Goal: Transaction & Acquisition: Purchase product/service

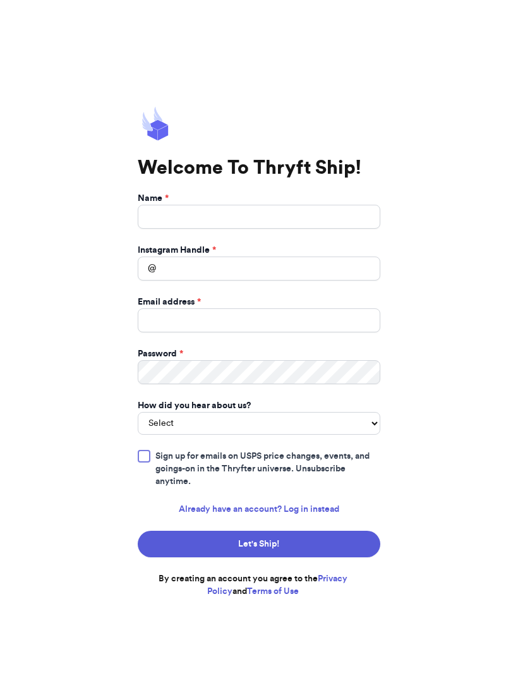
click at [320, 516] on link "Already have an account? Log in instead" at bounding box center [259, 509] width 160 height 13
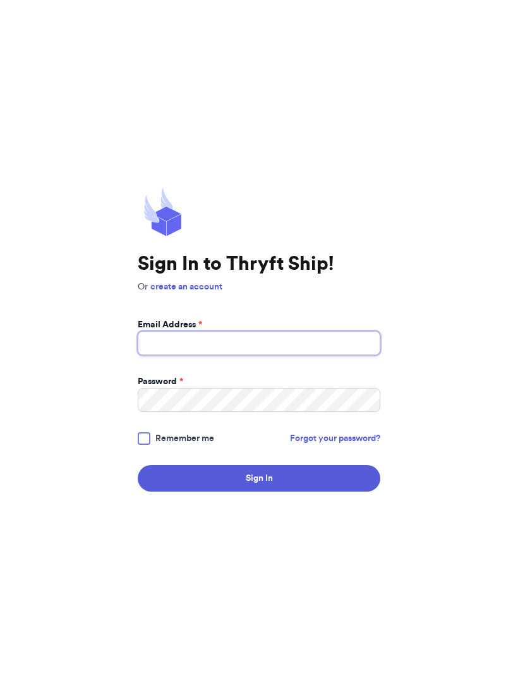
click at [295, 355] on input "Email Address *" at bounding box center [259, 343] width 243 height 24
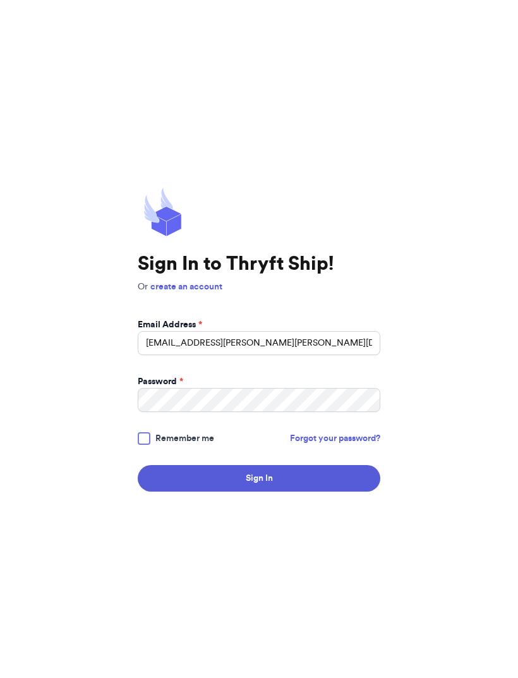
click at [151, 445] on label "Remember me" at bounding box center [176, 438] width 76 height 13
click at [0, 0] on input "Remember me" at bounding box center [0, 0] width 0 height 0
click at [323, 492] on button "Sign In" at bounding box center [259, 478] width 243 height 27
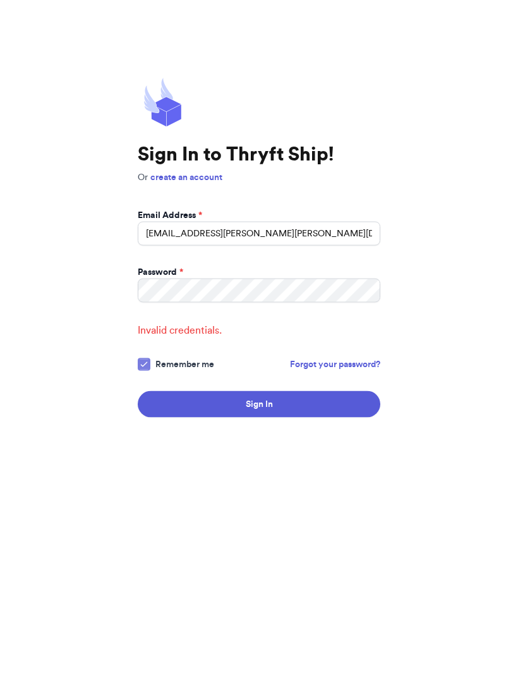
click at [305, 483] on button "Sign In" at bounding box center [259, 496] width 243 height 27
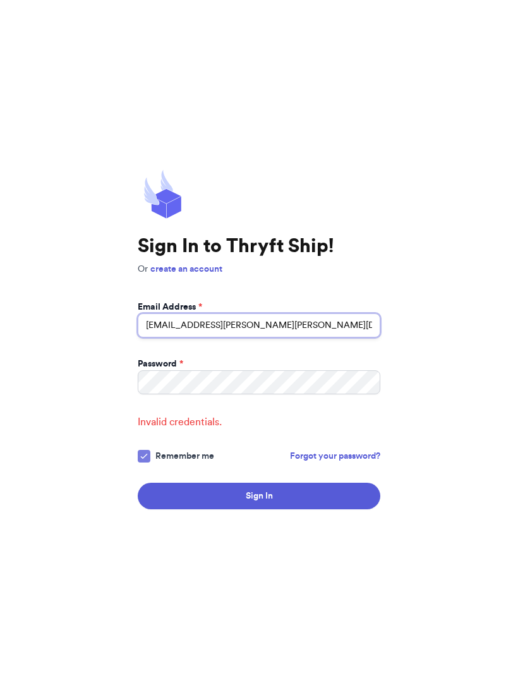
click at [211, 313] on input "[EMAIL_ADDRESS][PERSON_NAME][PERSON_NAME][DOMAIN_NAME]" at bounding box center [259, 325] width 243 height 24
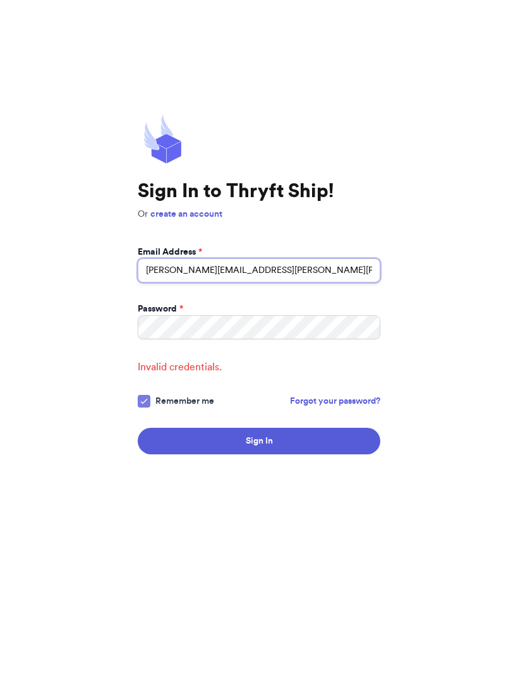
type input "[PERSON_NAME][EMAIL_ADDRESS][PERSON_NAME][PERSON_NAME][DOMAIN_NAME]"
click at [312, 483] on button "Sign In" at bounding box center [259, 496] width 243 height 27
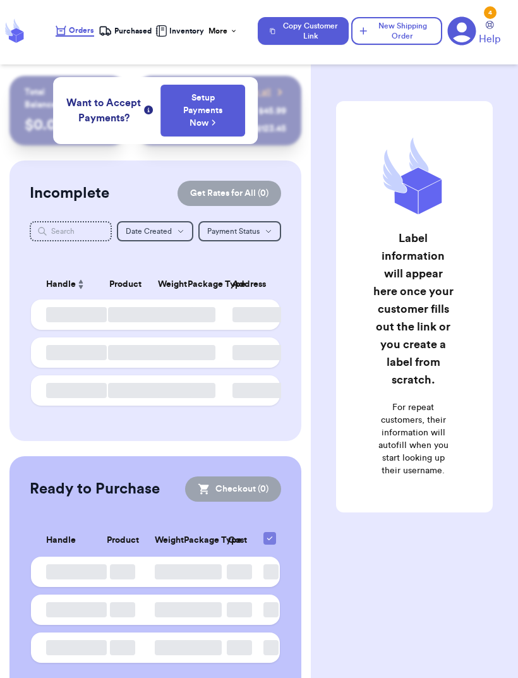
checkbox input "false"
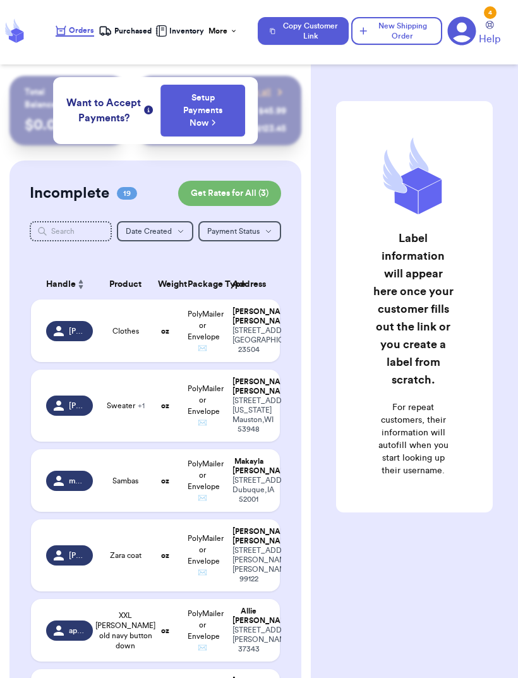
click at [260, 528] on div "Customer Link New Order Total Balance Payout $ 0.00 Recent Payments View all @ …" at bounding box center [259, 339] width 518 height 678
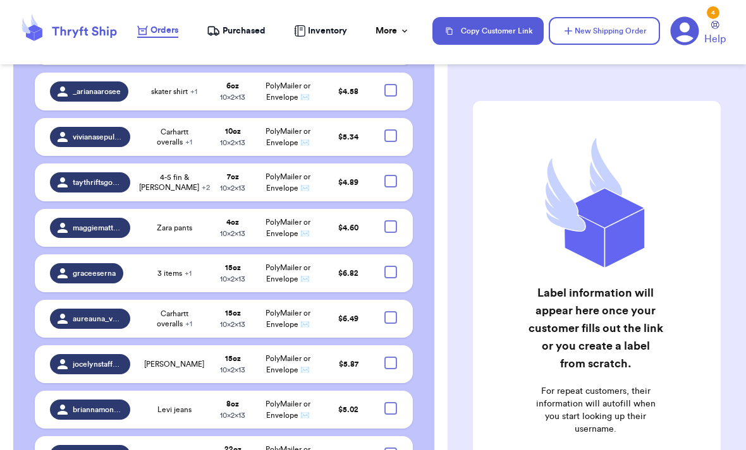
click at [517, 430] on div "Label information will appear here once your customer fills out the link or you…" at bounding box center [596, 318] width 298 height 484
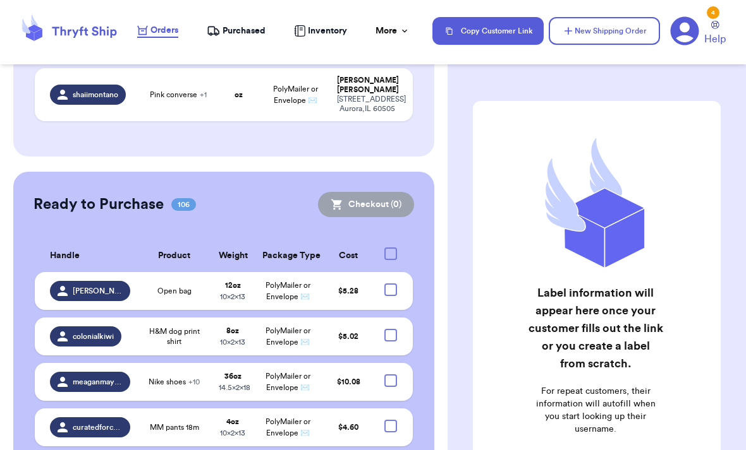
scroll to position [1520, 0]
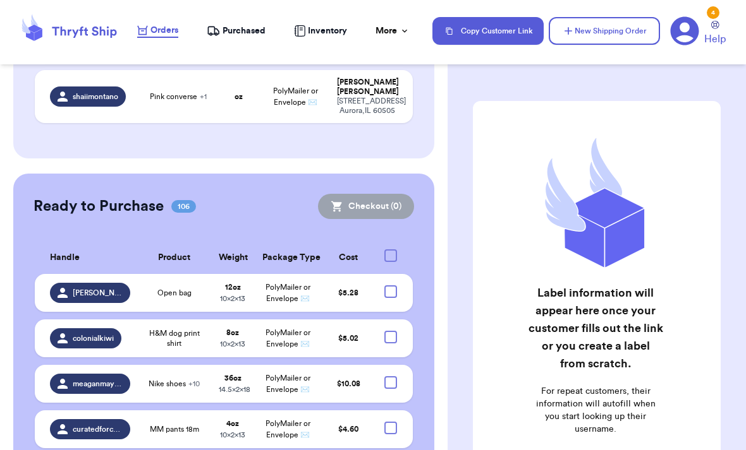
click at [387, 286] on div at bounding box center [390, 292] width 13 height 13
click at [390, 285] on input "checkbox" at bounding box center [390, 285] width 1 height 1
checkbox input "true"
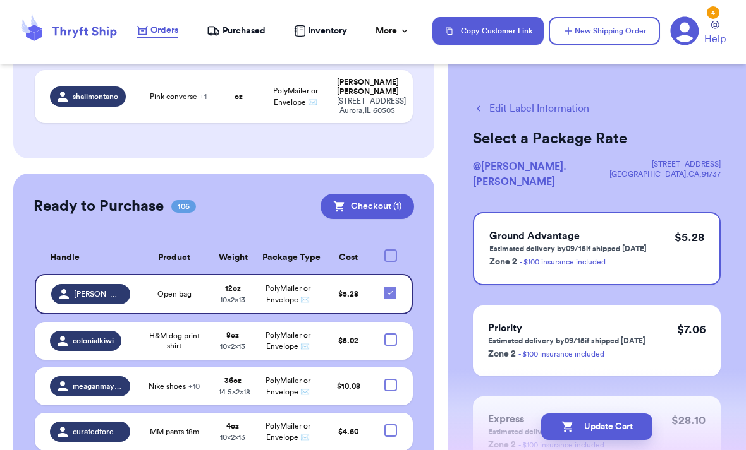
click at [390, 334] on div at bounding box center [390, 340] width 13 height 13
click at [390, 333] on input "checkbox" at bounding box center [390, 333] width 1 height 1
checkbox input "true"
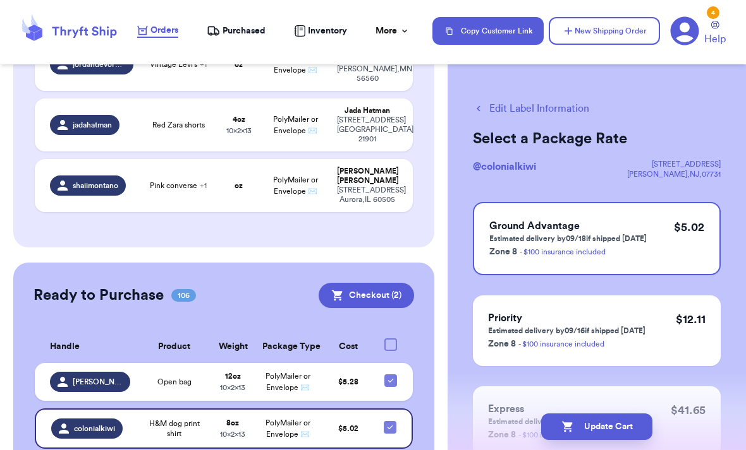
checkbox input "true"
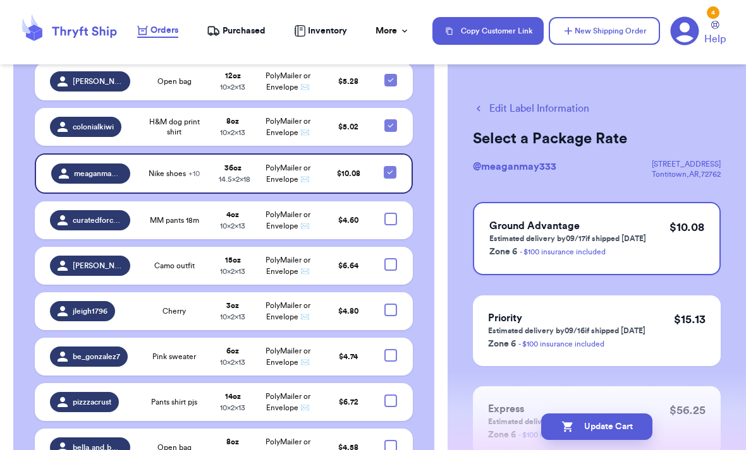
scroll to position [1820, 0]
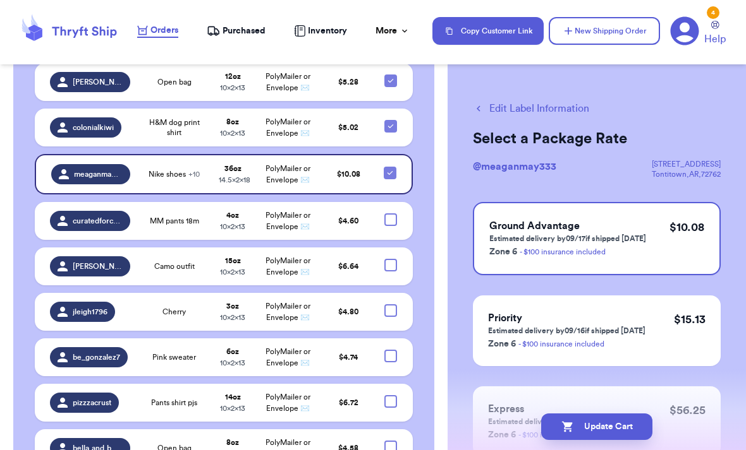
click at [385, 259] on div at bounding box center [390, 265] width 13 height 13
click at [390, 258] on input "checkbox" at bounding box center [390, 258] width 1 height 1
checkbox input "true"
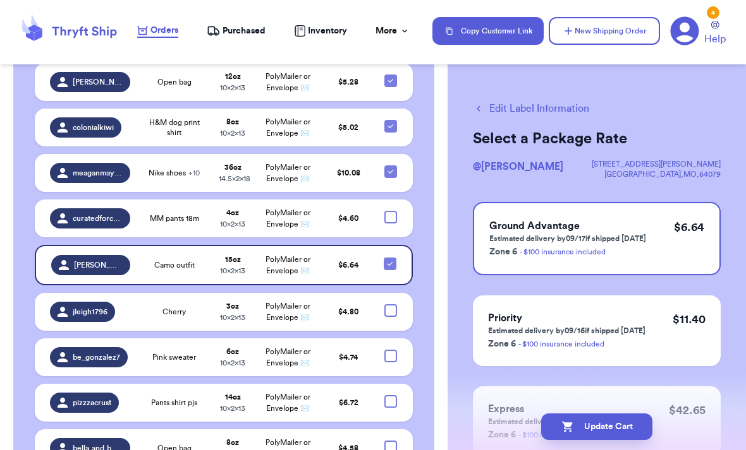
click at [385, 305] on div at bounding box center [390, 311] width 13 height 13
click at [390, 304] on input "checkbox" at bounding box center [390, 304] width 1 height 1
checkbox input "true"
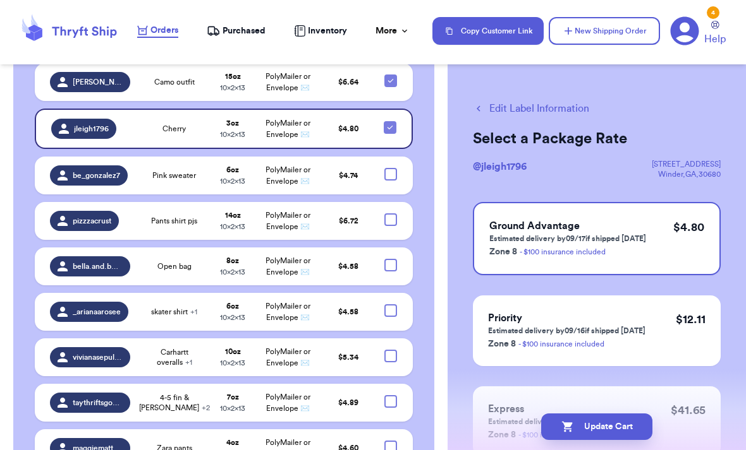
scroll to position [2004, 0]
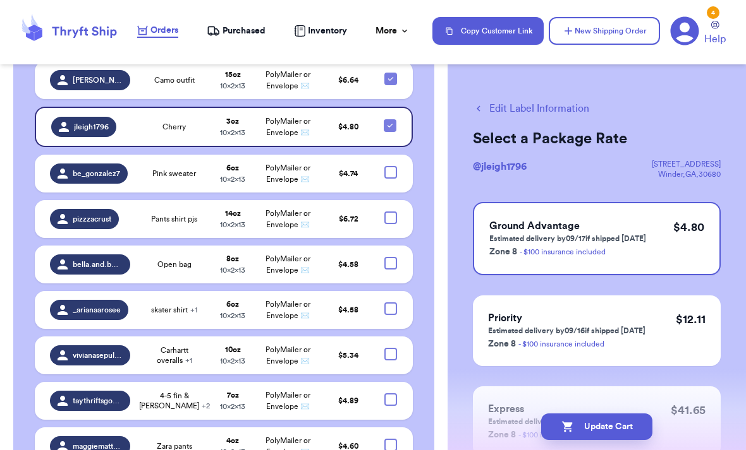
click at [389, 212] on div at bounding box center [390, 218] width 13 height 13
click at [390, 211] on input "checkbox" at bounding box center [390, 211] width 1 height 1
checkbox input "true"
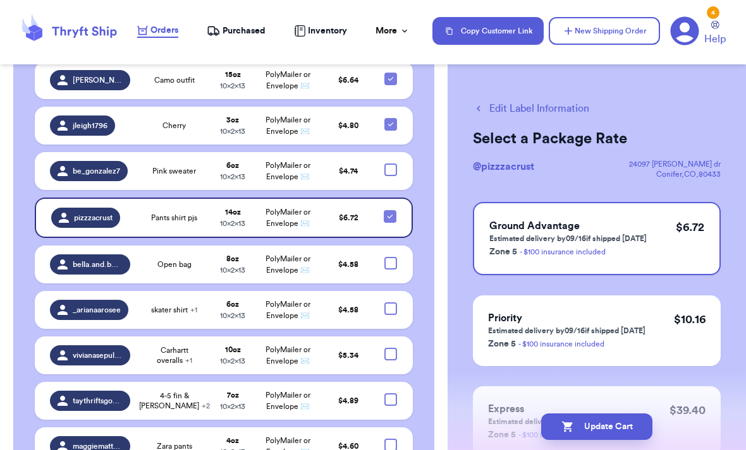
click at [385, 257] on div at bounding box center [390, 263] width 13 height 13
click at [390, 257] on input "checkbox" at bounding box center [390, 257] width 1 height 1
checkbox input "true"
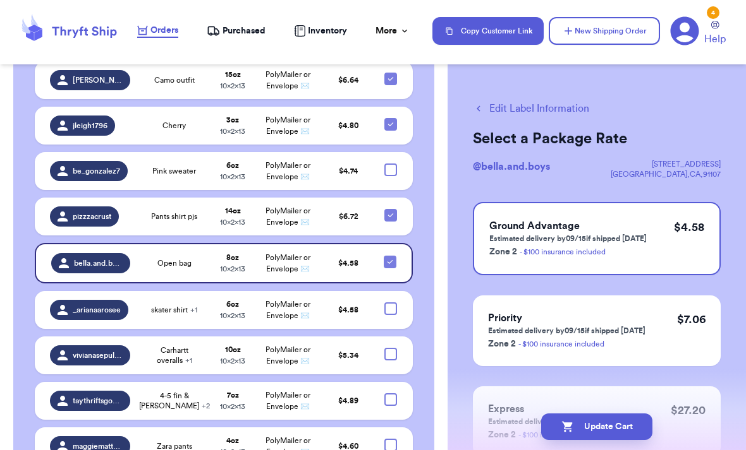
click at [393, 303] on div at bounding box center [390, 309] width 13 height 13
click at [390, 302] on input "checkbox" at bounding box center [390, 302] width 1 height 1
checkbox input "true"
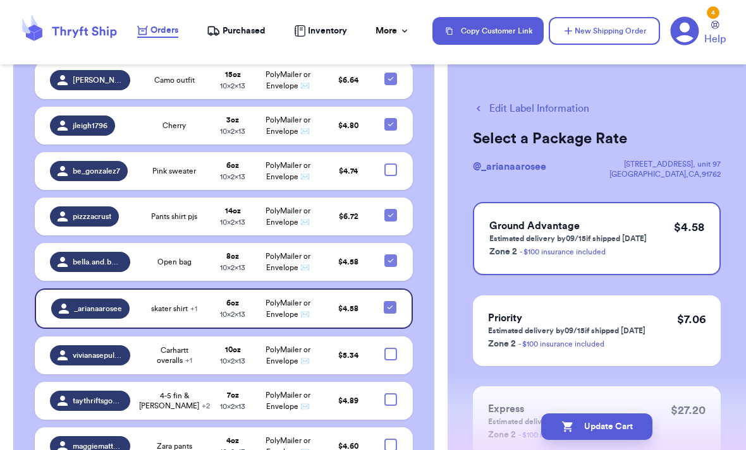
click at [392, 348] on div at bounding box center [390, 354] width 13 height 13
click at [390, 347] on input "checkbox" at bounding box center [390, 347] width 1 height 1
checkbox input "true"
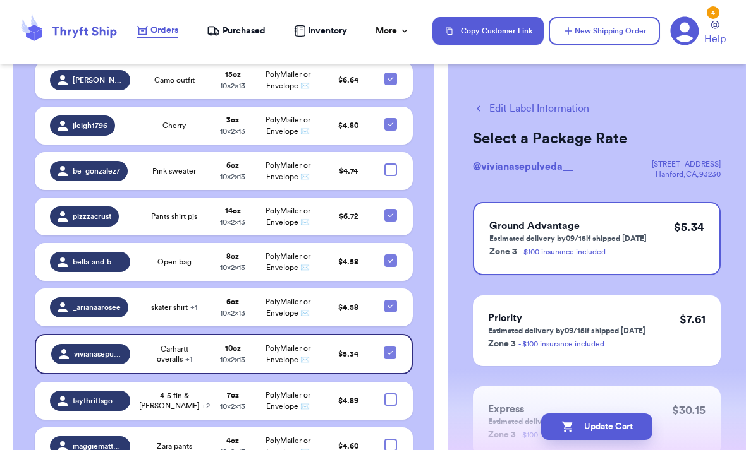
click at [385, 394] on div at bounding box center [390, 400] width 13 height 13
click at [390, 393] on input "checkbox" at bounding box center [390, 393] width 1 height 1
checkbox input "true"
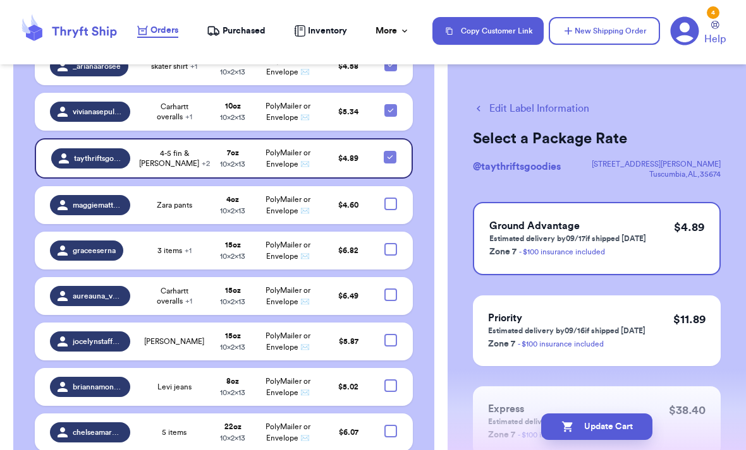
scroll to position [2246, 0]
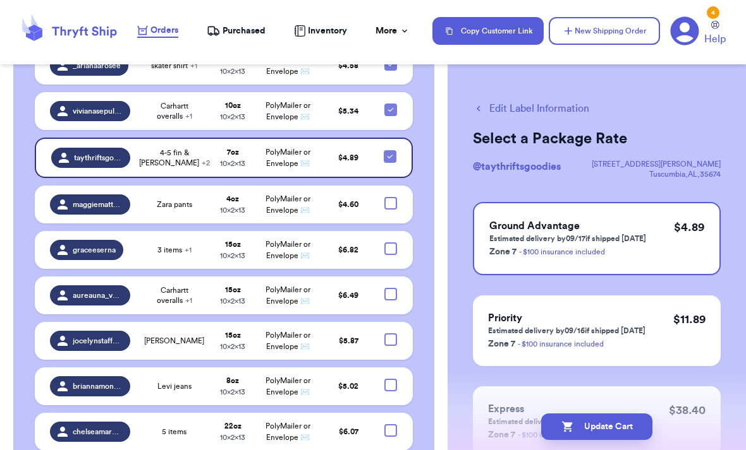
click at [397, 186] on td at bounding box center [394, 205] width 37 height 38
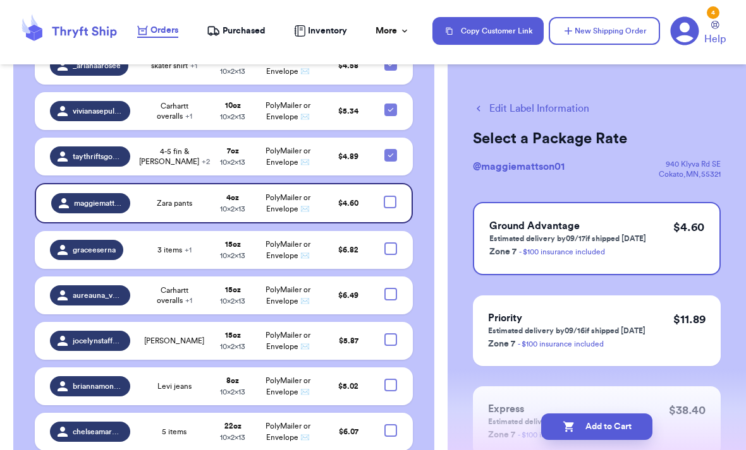
click at [384, 196] on div at bounding box center [389, 202] width 13 height 13
click at [389, 195] on input "checkbox" at bounding box center [389, 195] width 1 height 1
checkbox input "true"
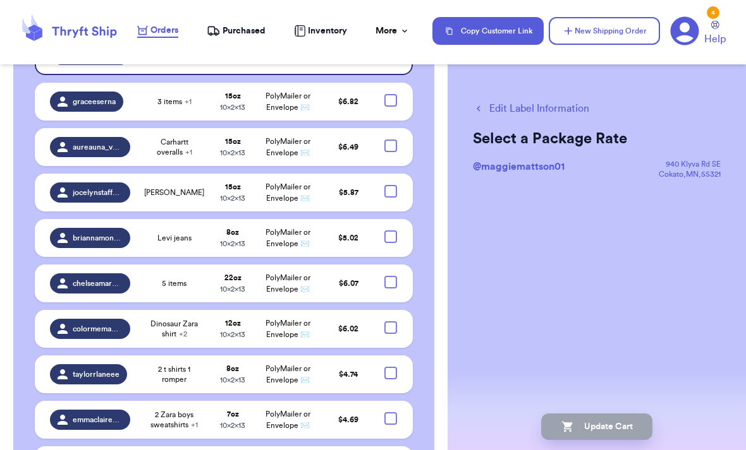
scroll to position [2394, 0]
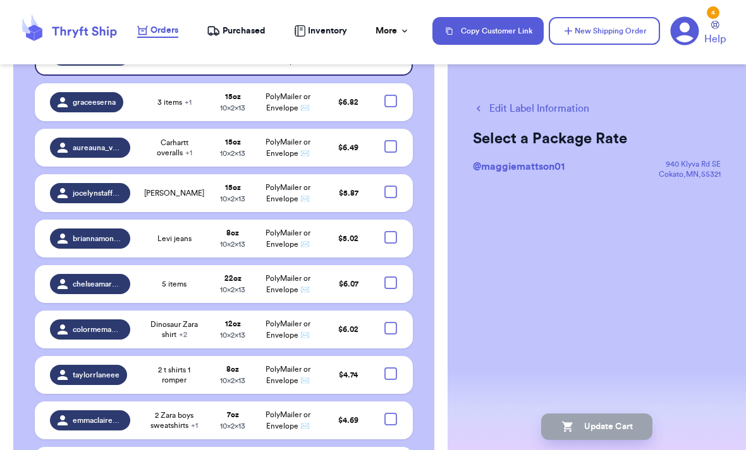
click at [395, 140] on div at bounding box center [390, 146] width 13 height 13
click at [390, 140] on input "checkbox" at bounding box center [390, 140] width 1 height 1
checkbox input "true"
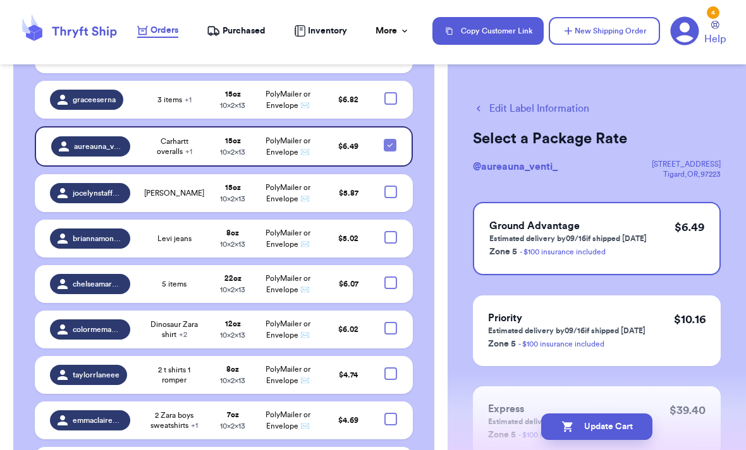
click at [386, 186] on div at bounding box center [390, 192] width 13 height 13
click at [390, 185] on input "checkbox" at bounding box center [390, 185] width 1 height 1
checkbox input "true"
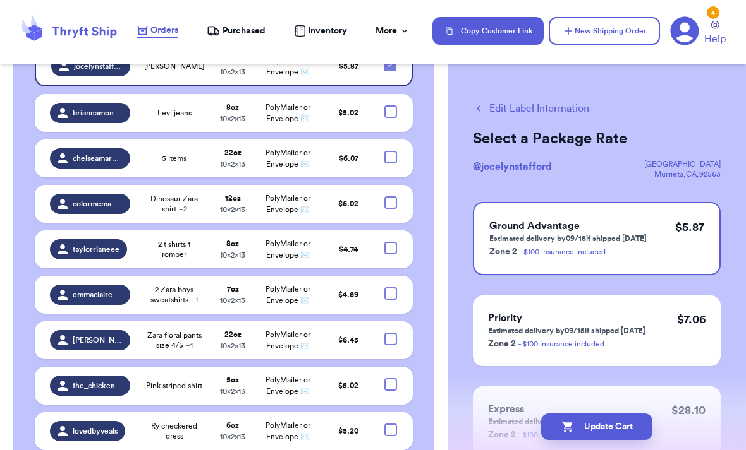
scroll to position [2520, 0]
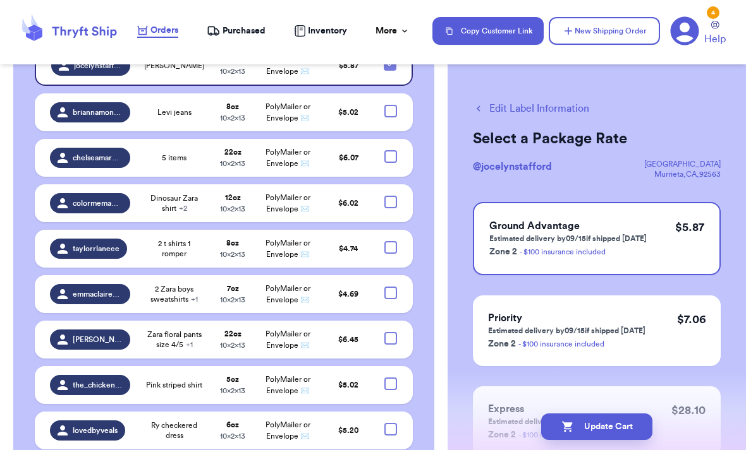
click at [394, 105] on div at bounding box center [390, 111] width 13 height 13
click at [390, 104] on input "checkbox" at bounding box center [390, 104] width 1 height 1
checkbox input "true"
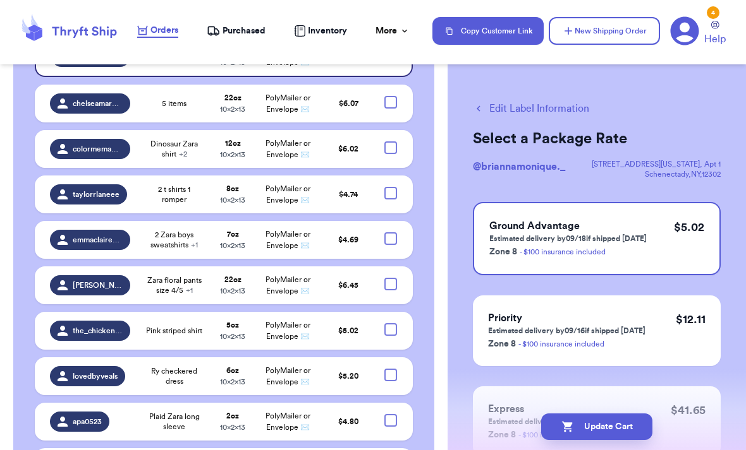
scroll to position [2575, 0]
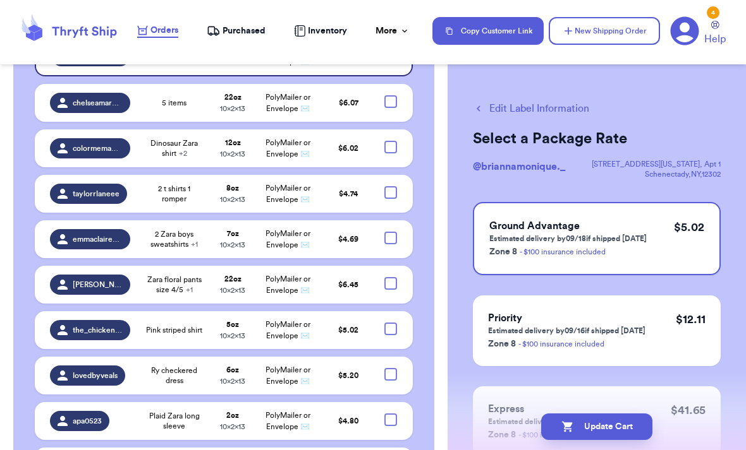
click at [384, 95] on div at bounding box center [390, 101] width 13 height 13
click at [390, 95] on input "checkbox" at bounding box center [390, 95] width 1 height 1
checkbox input "true"
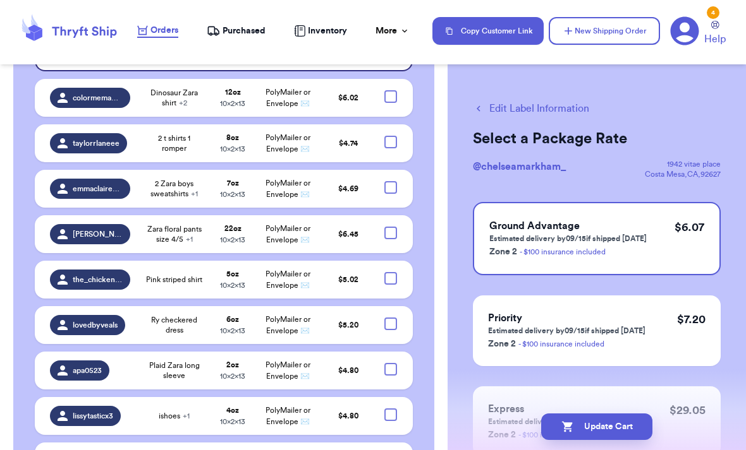
scroll to position [2629, 0]
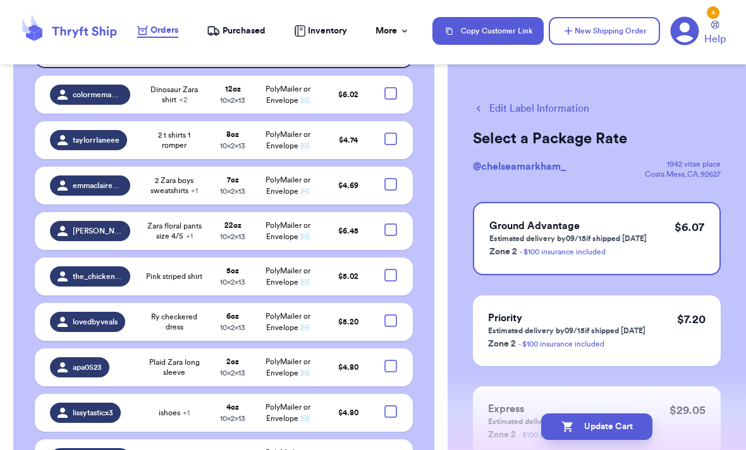
click at [385, 95] on div at bounding box center [390, 93] width 13 height 13
click at [390, 87] on input "checkbox" at bounding box center [390, 87] width 1 height 1
checkbox input "true"
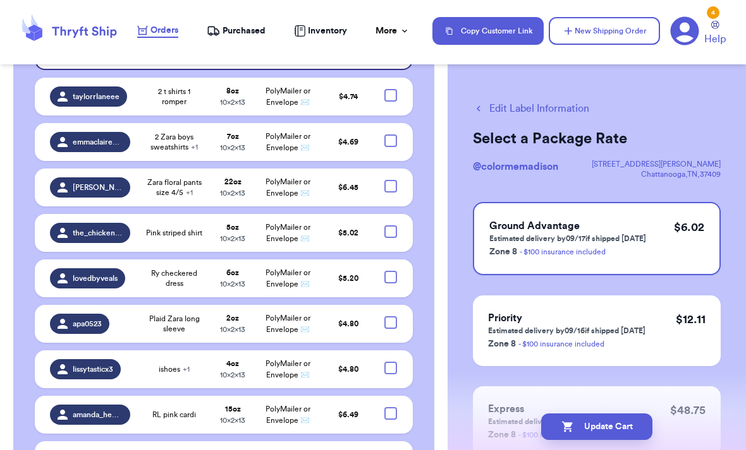
scroll to position [2674, 0]
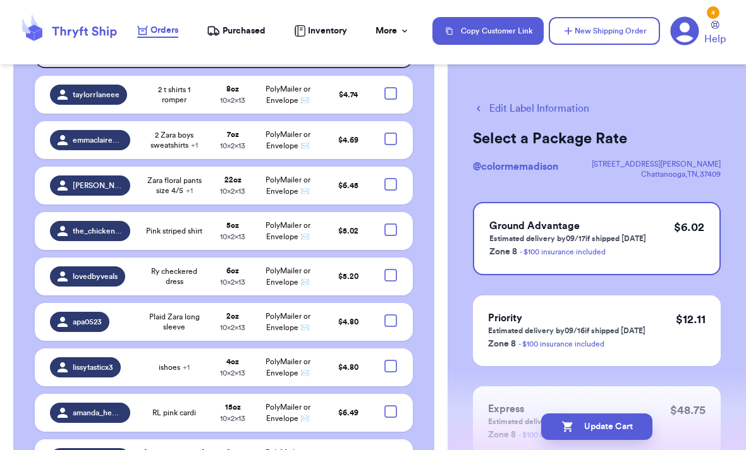
click at [390, 100] on div at bounding box center [390, 93] width 13 height 13
click at [390, 87] on input "checkbox" at bounding box center [390, 87] width 1 height 1
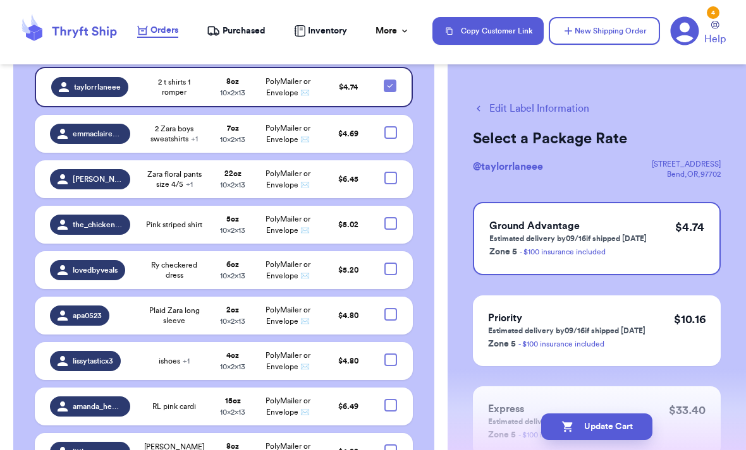
scroll to position [2679, 0]
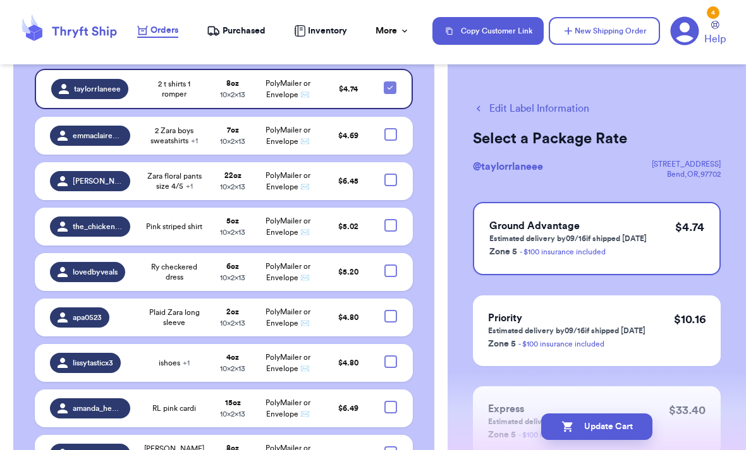
click at [391, 93] on icon at bounding box center [390, 88] width 10 height 10
click at [390, 82] on input "checkbox" at bounding box center [389, 81] width 1 height 1
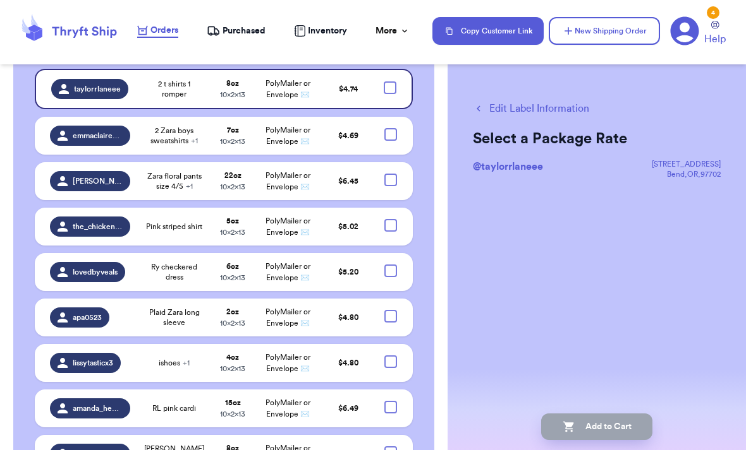
click at [391, 94] on div at bounding box center [389, 88] width 13 height 13
click at [390, 82] on input "checkbox" at bounding box center [389, 81] width 1 height 1
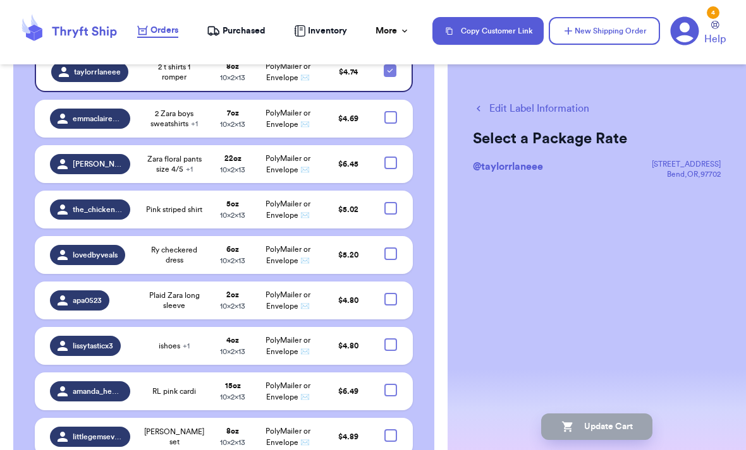
scroll to position [2672, 0]
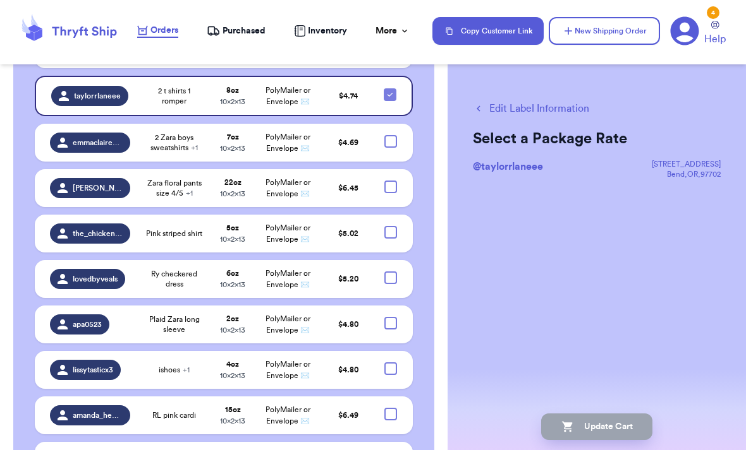
click at [391, 100] on icon at bounding box center [390, 95] width 10 height 10
click at [390, 88] on input "checkbox" at bounding box center [389, 88] width 1 height 1
checkbox input "false"
click at [387, 148] on div at bounding box center [390, 141] width 13 height 13
click at [390, 135] on input "checkbox" at bounding box center [390, 135] width 1 height 1
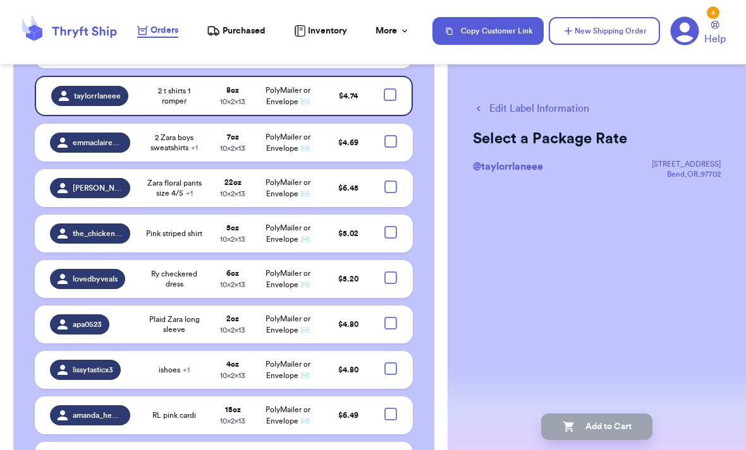
checkbox input "true"
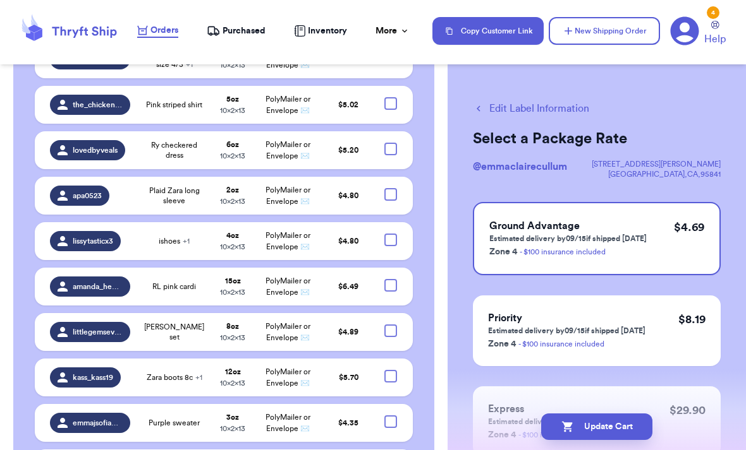
scroll to position [2802, 0]
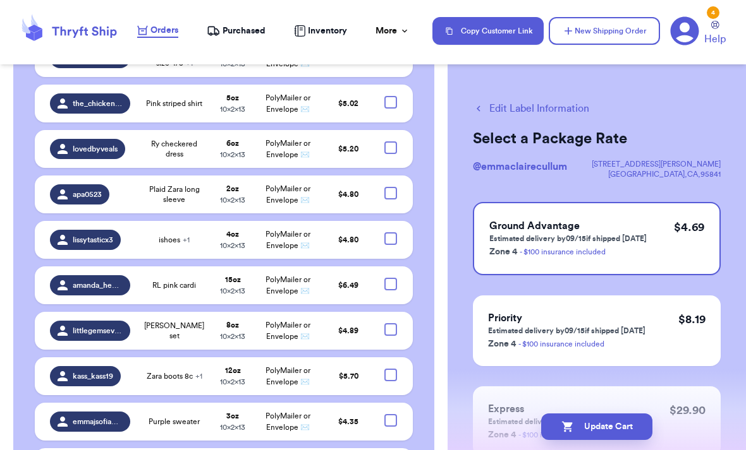
click at [389, 63] on div at bounding box center [390, 57] width 13 height 13
click at [390, 51] on input "checkbox" at bounding box center [390, 50] width 1 height 1
checkbox input "true"
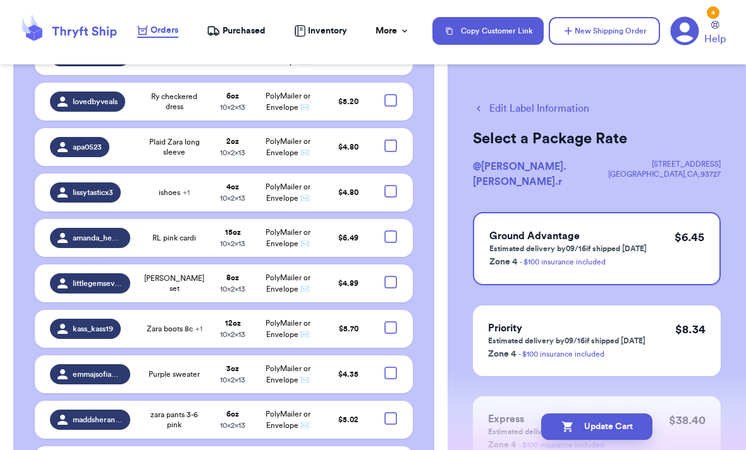
scroll to position [2853, 0]
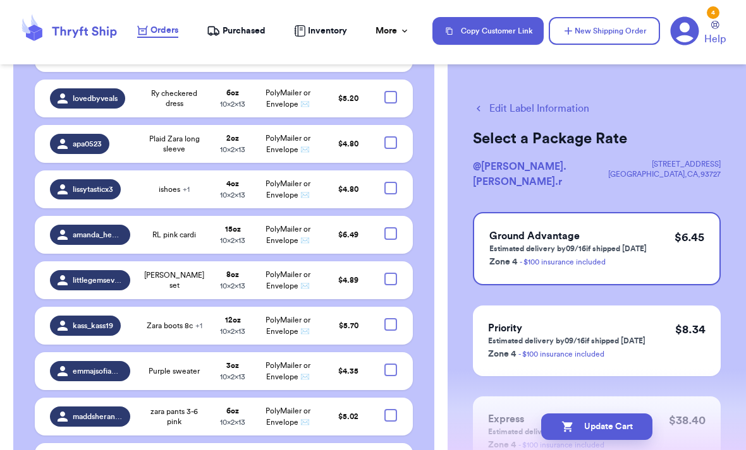
click at [378, 72] on td at bounding box center [394, 53] width 37 height 38
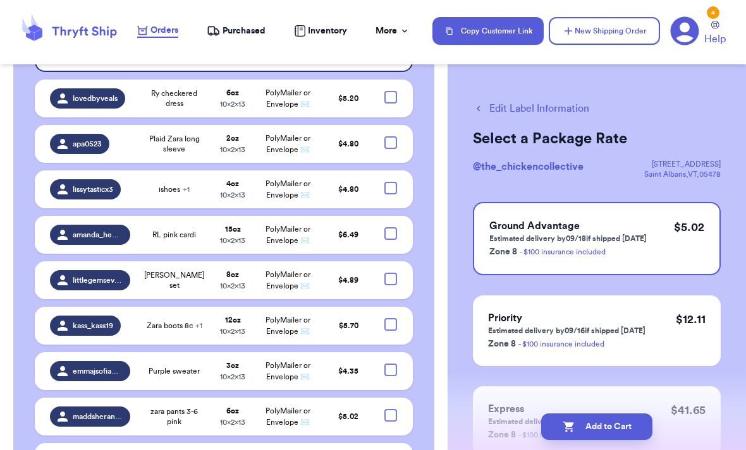
click at [390, 57] on div at bounding box center [389, 50] width 13 height 13
click at [390, 44] on input "checkbox" at bounding box center [389, 44] width 1 height 1
checkbox input "true"
click at [391, 104] on div at bounding box center [390, 97] width 13 height 13
click at [390, 91] on input "checkbox" at bounding box center [390, 90] width 1 height 1
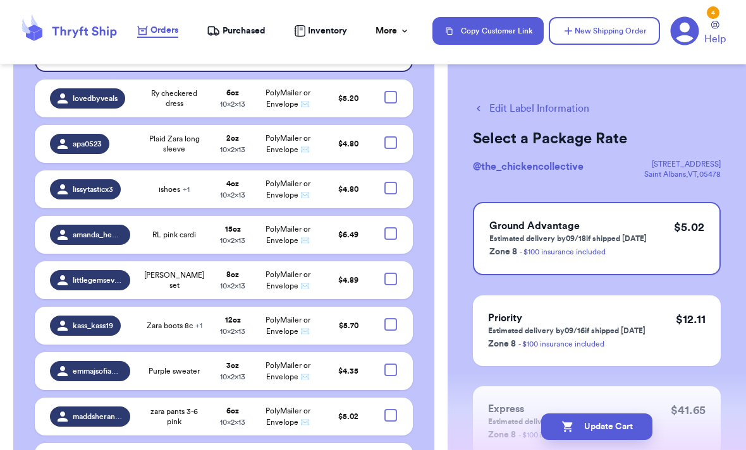
checkbox input "true"
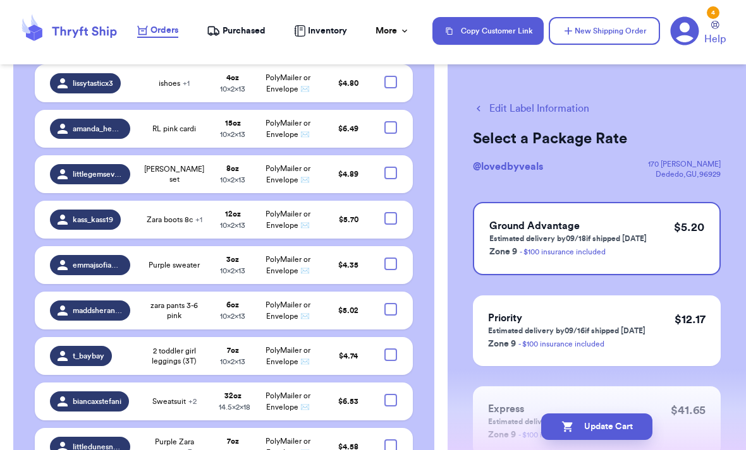
scroll to position [2961, 0]
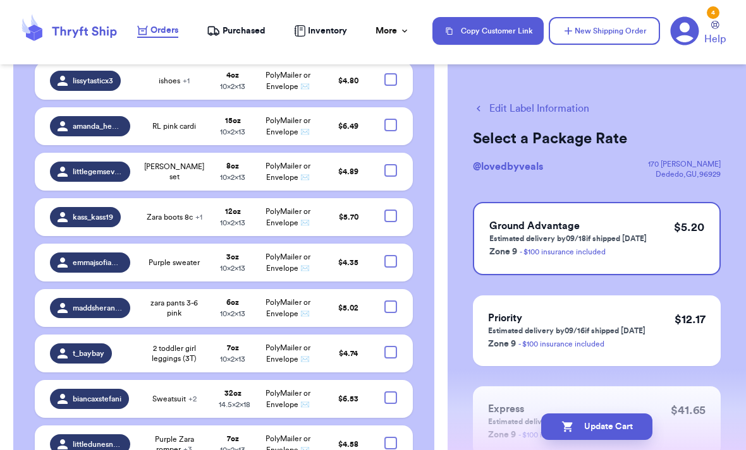
click at [395, 40] on div at bounding box center [390, 34] width 13 height 13
click at [390, 28] on input "checkbox" at bounding box center [390, 27] width 1 height 1
checkbox input "true"
click at [389, 86] on div at bounding box center [390, 79] width 13 height 13
click at [390, 73] on input "checkbox" at bounding box center [390, 73] width 1 height 1
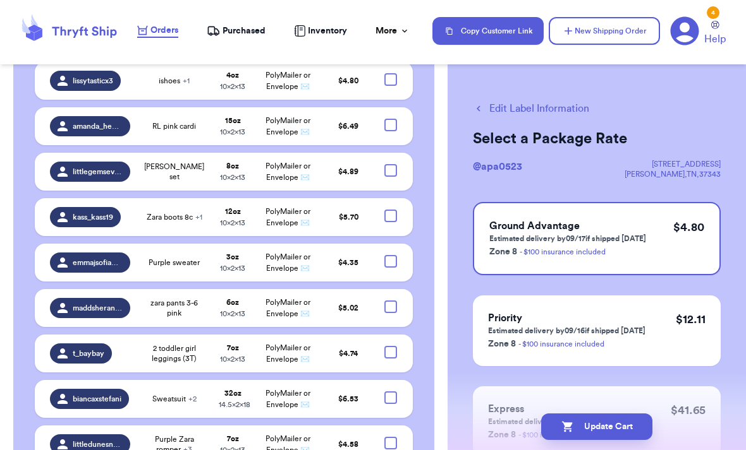
checkbox input "true"
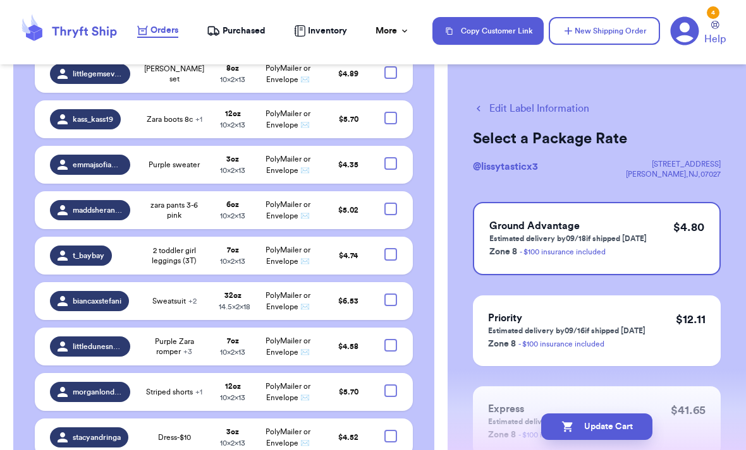
scroll to position [3060, 0]
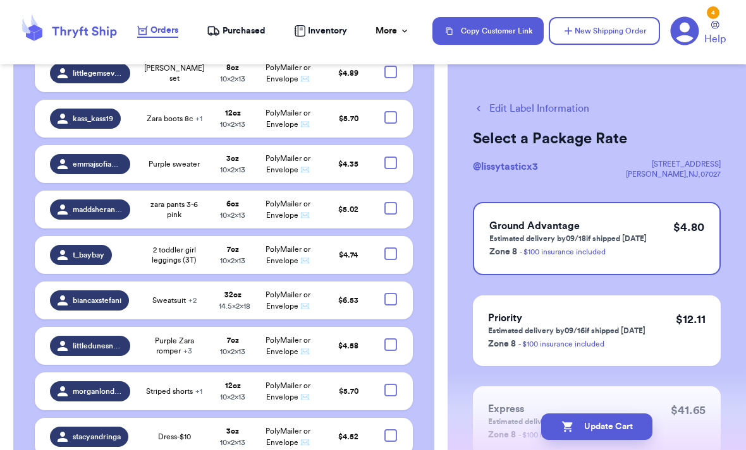
click at [390, 33] on div at bounding box center [390, 26] width 13 height 13
click at [390, 20] on input "checkbox" at bounding box center [390, 20] width 1 height 1
checkbox input "true"
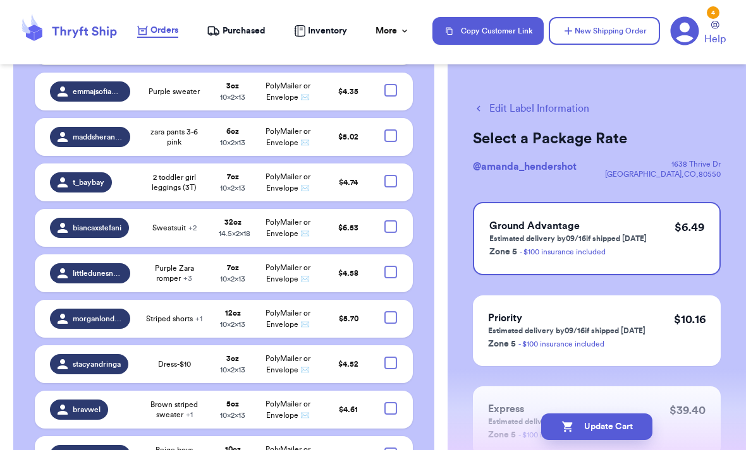
scroll to position [3136, 0]
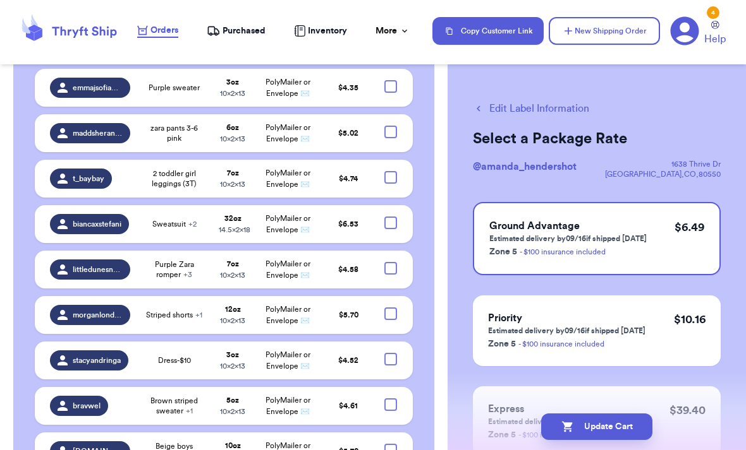
checkbox input "true"
click at [394, 47] on div at bounding box center [390, 41] width 13 height 13
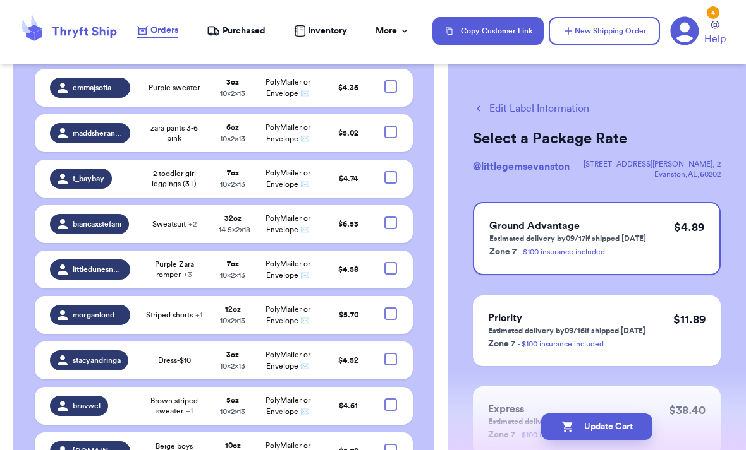
click at [390, 35] on input "checkbox" at bounding box center [390, 34] width 1 height 1
checkbox input "true"
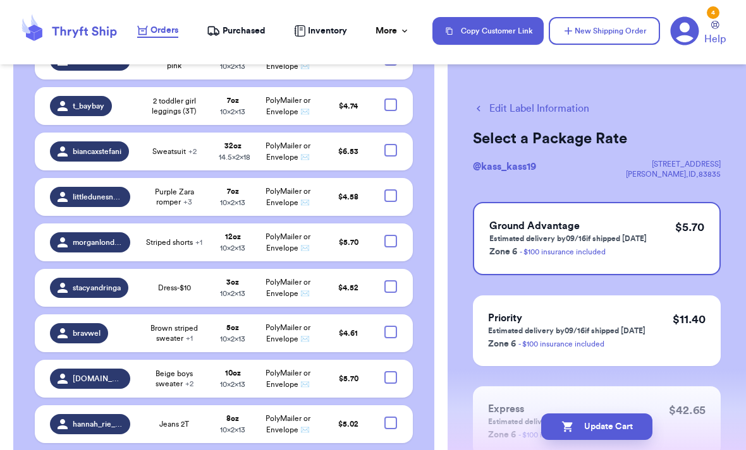
scroll to position [3211, 0]
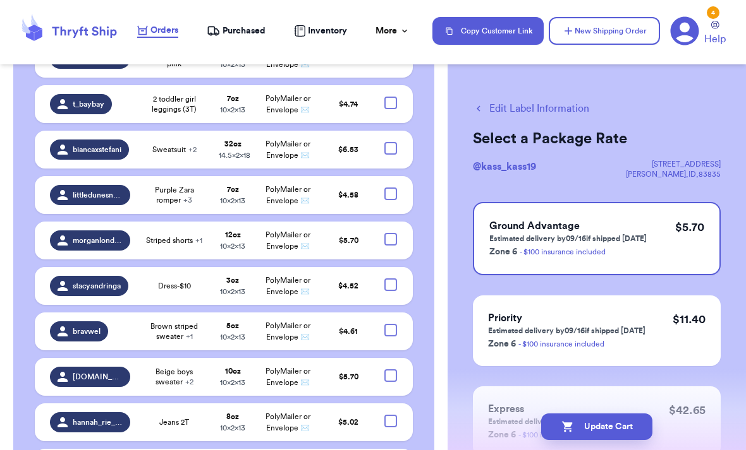
click at [395, 18] on div at bounding box center [390, 12] width 13 height 13
click at [390, 6] on input "checkbox" at bounding box center [390, 5] width 1 height 1
checkbox input "true"
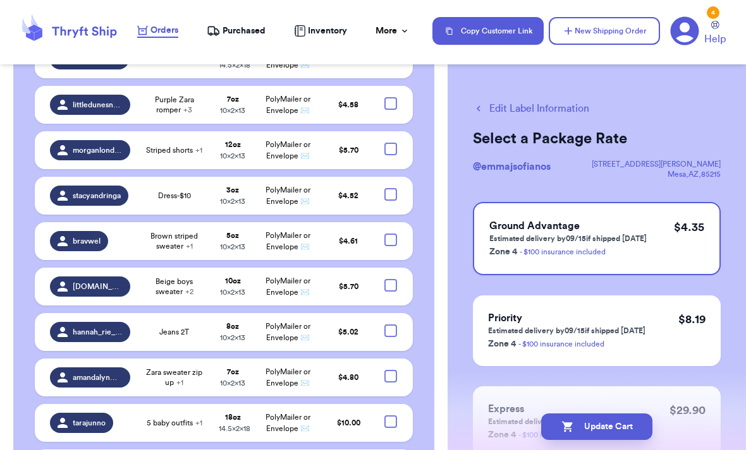
scroll to position [3302, 0]
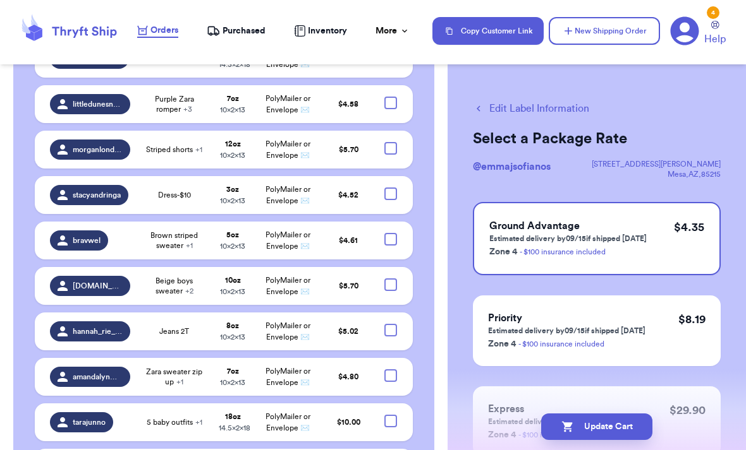
checkbox input "true"
click at [394, 18] on div at bounding box center [390, 12] width 13 height 13
click at [390, 6] on input "checkbox" at bounding box center [390, 5] width 1 height 1
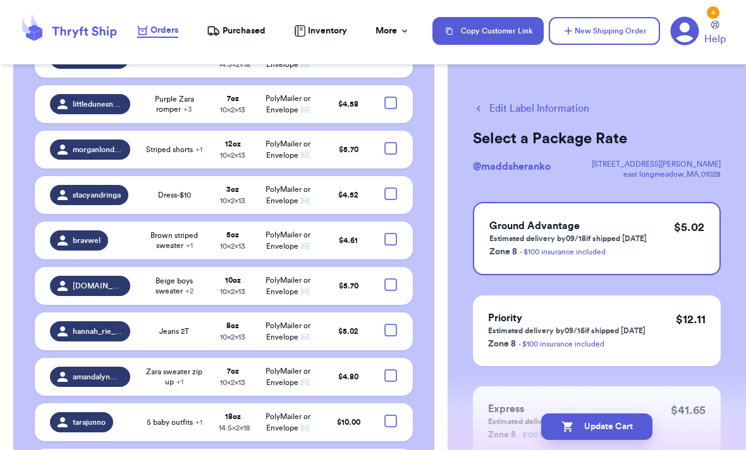
checkbox input "true"
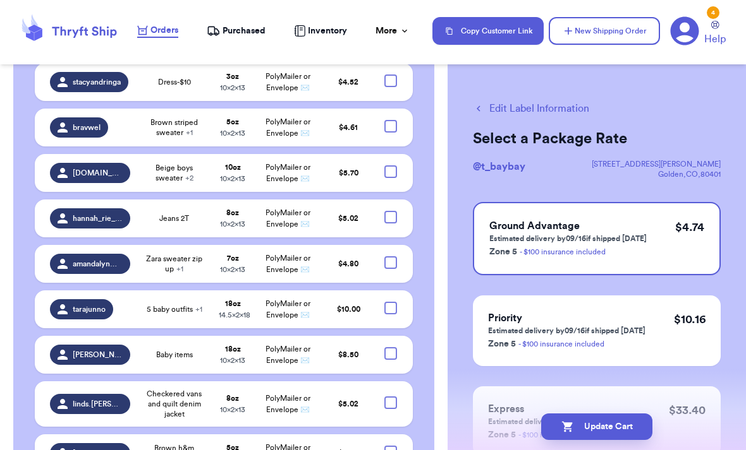
scroll to position [3420, 0]
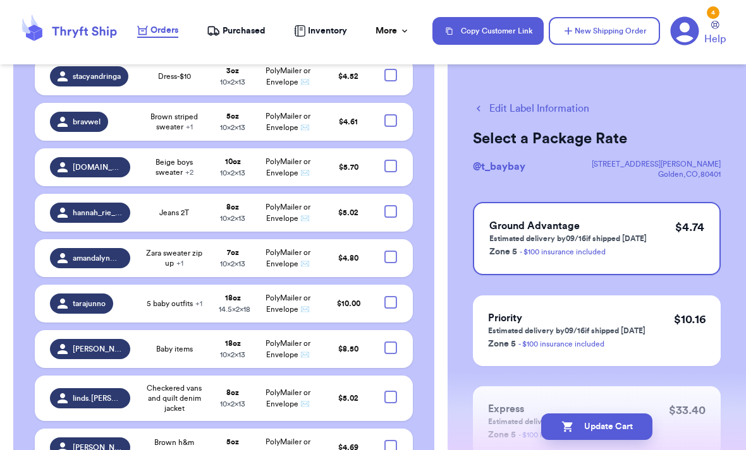
checkbox input "true"
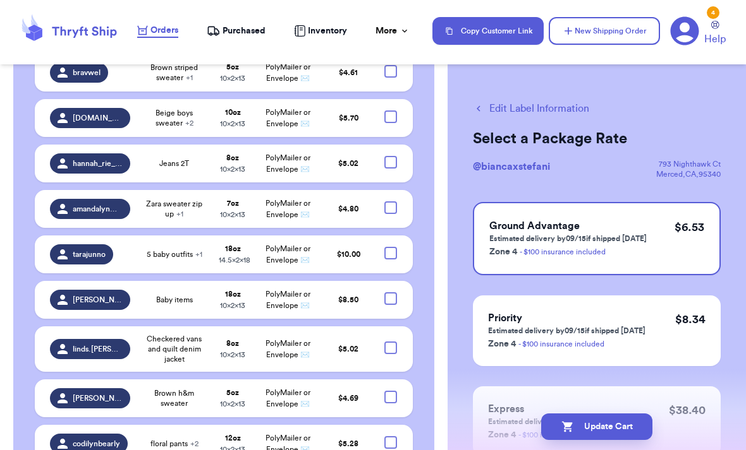
scroll to position [3472, 0]
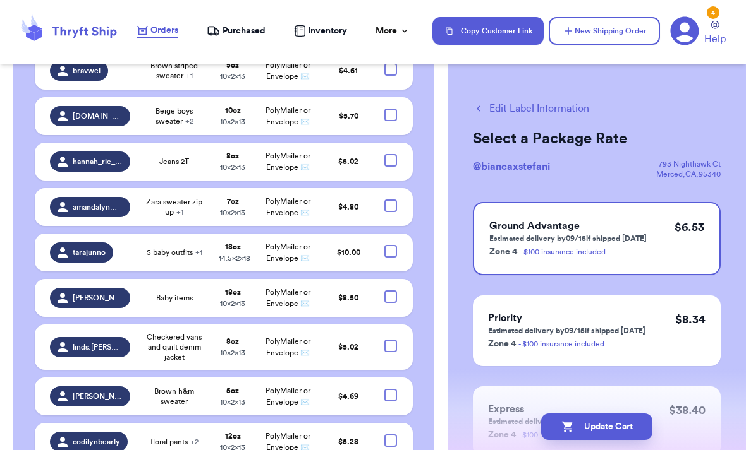
checkbox input "true"
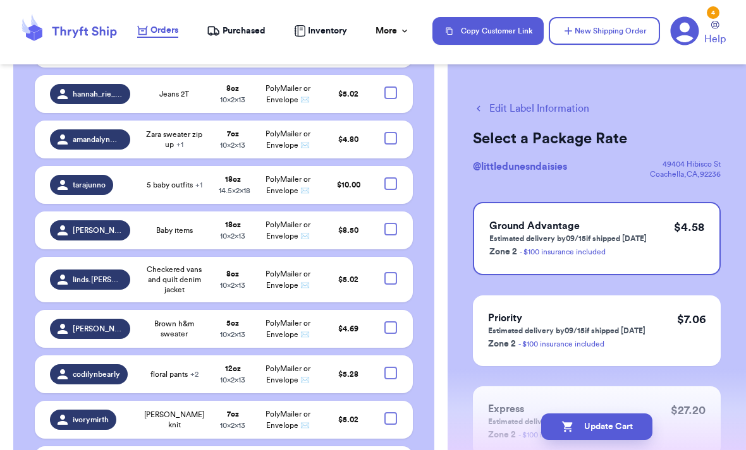
scroll to position [3542, 0]
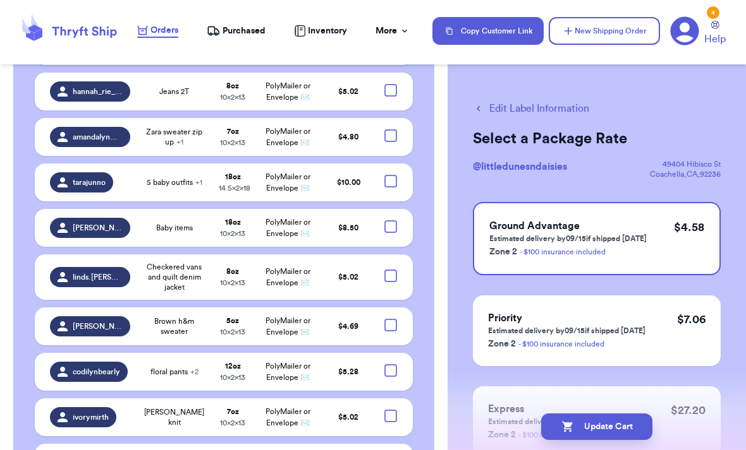
checkbox input "true"
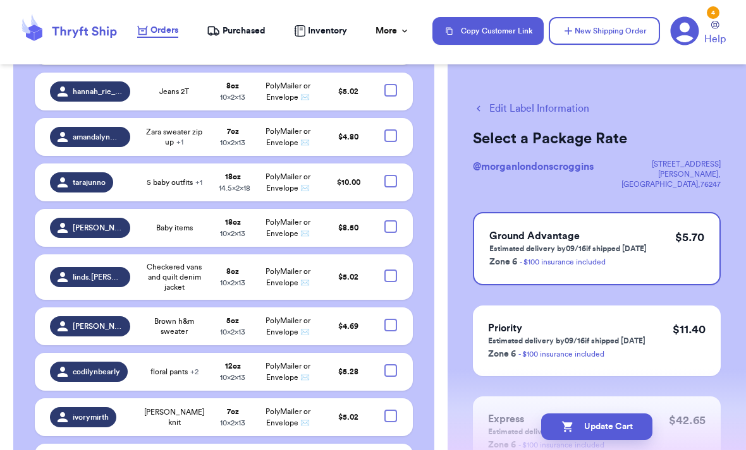
checkbox input "true"
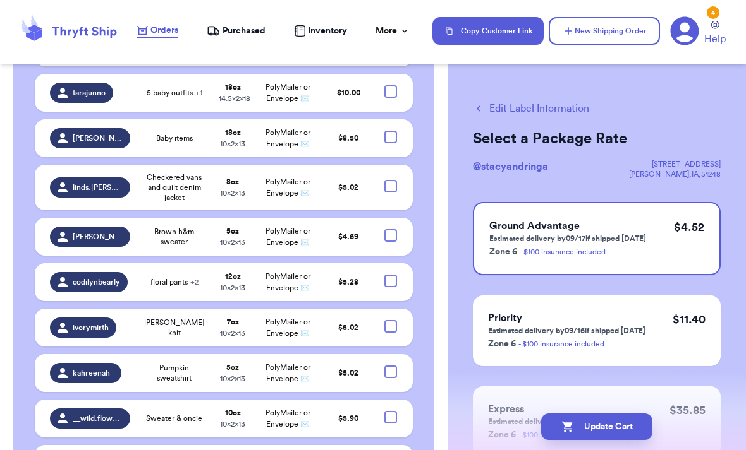
scroll to position [3633, 0]
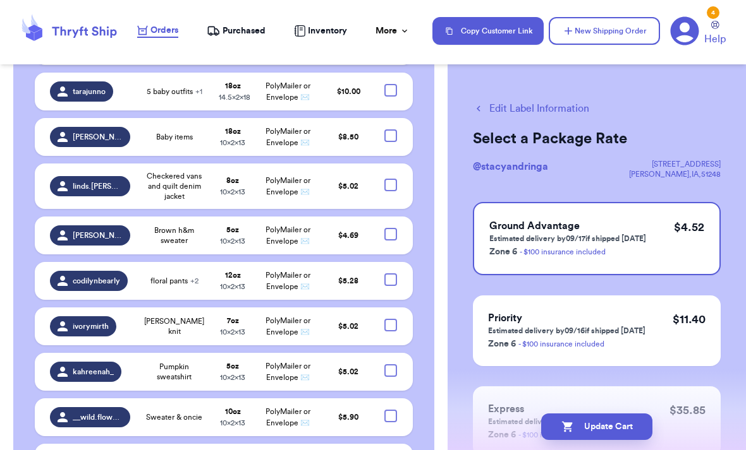
checkbox input "true"
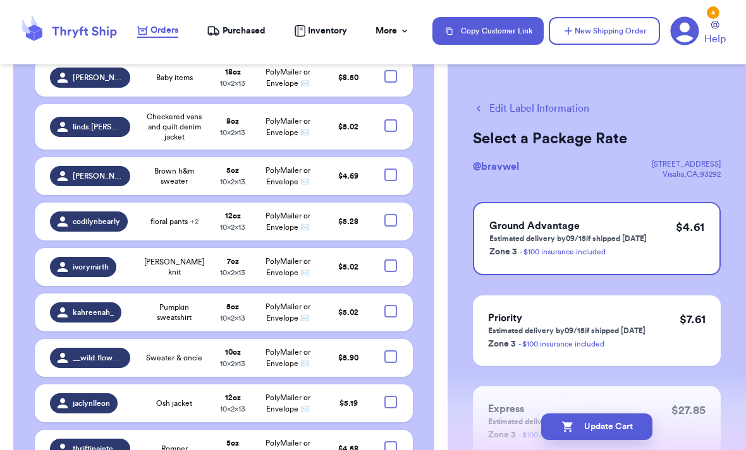
scroll to position [3695, 0]
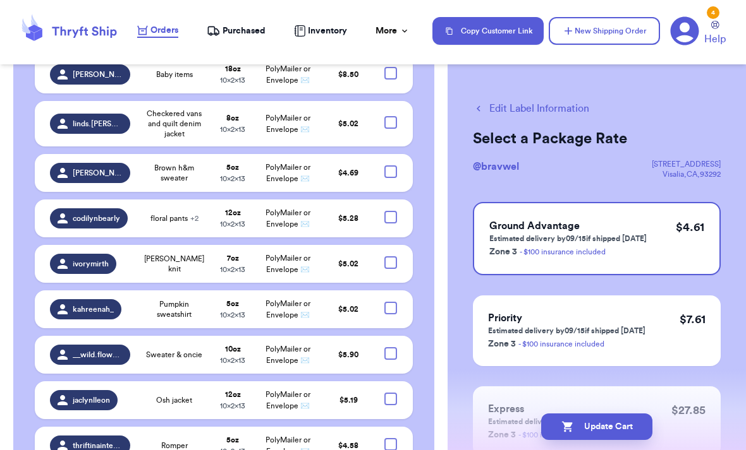
checkbox input "true"
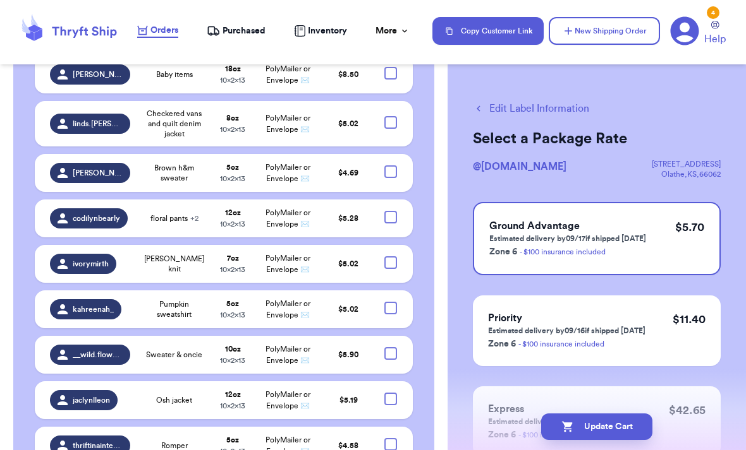
checkbox input "true"
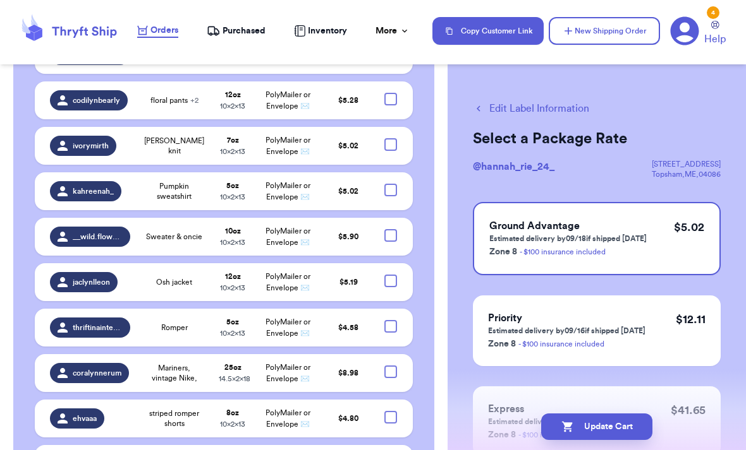
scroll to position [3816, 0]
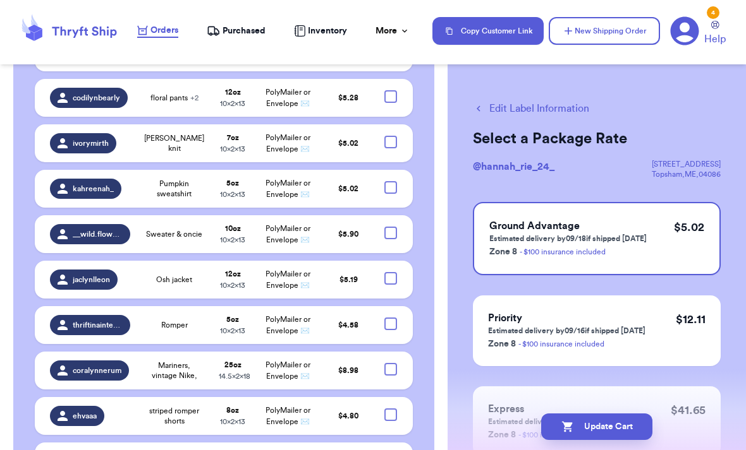
checkbox input "true"
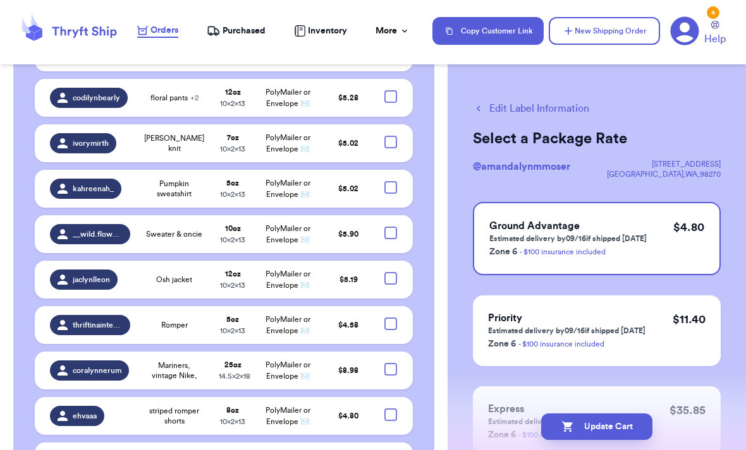
checkbox input "true"
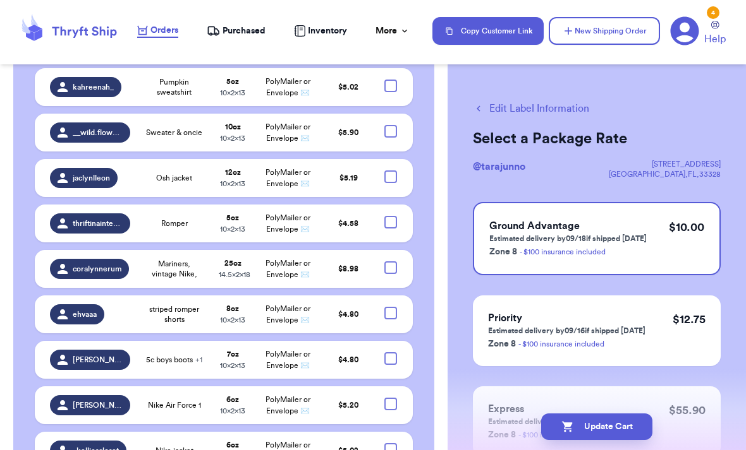
scroll to position [3918, 0]
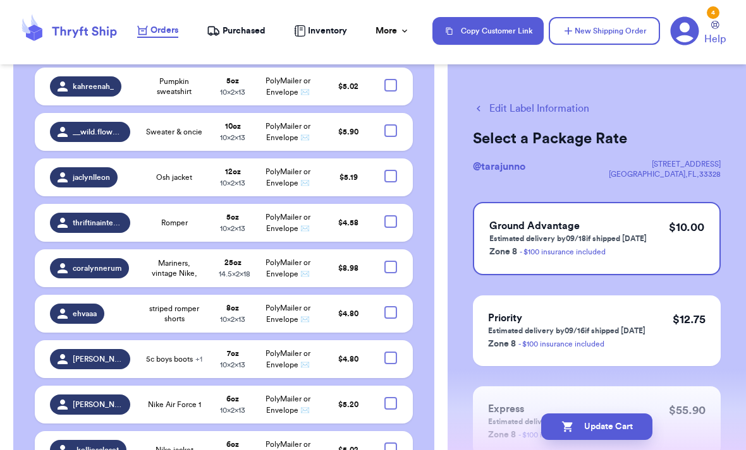
checkbox input "true"
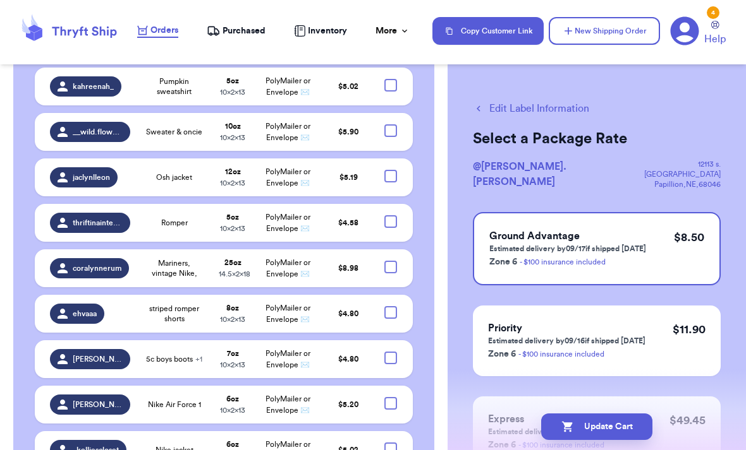
checkbox input "true"
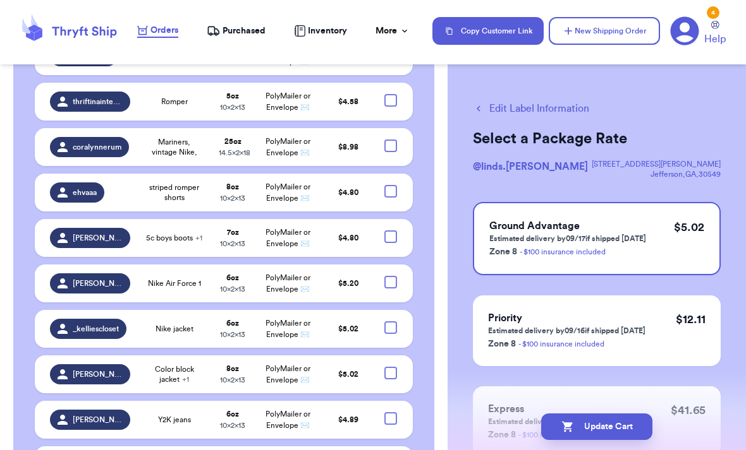
scroll to position [4042, 0]
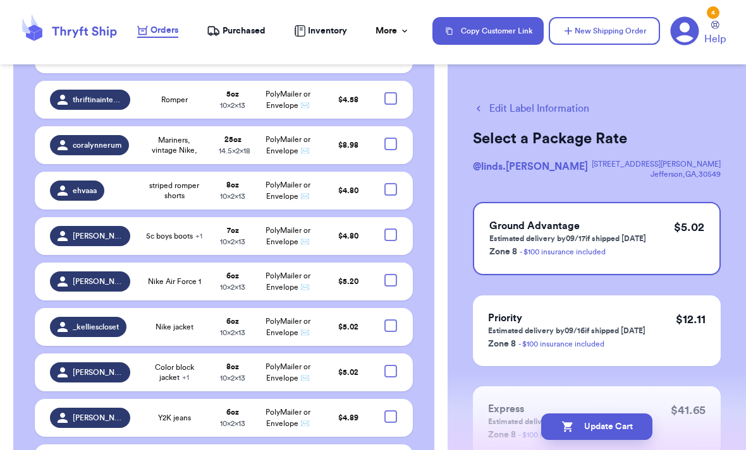
checkbox input "true"
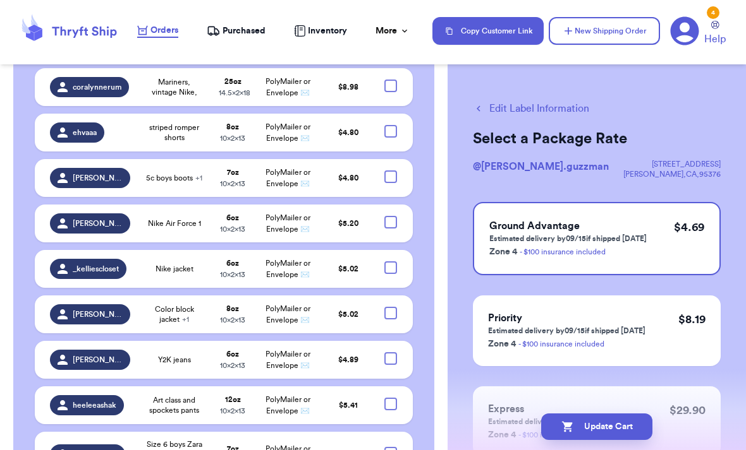
scroll to position [4100, 0]
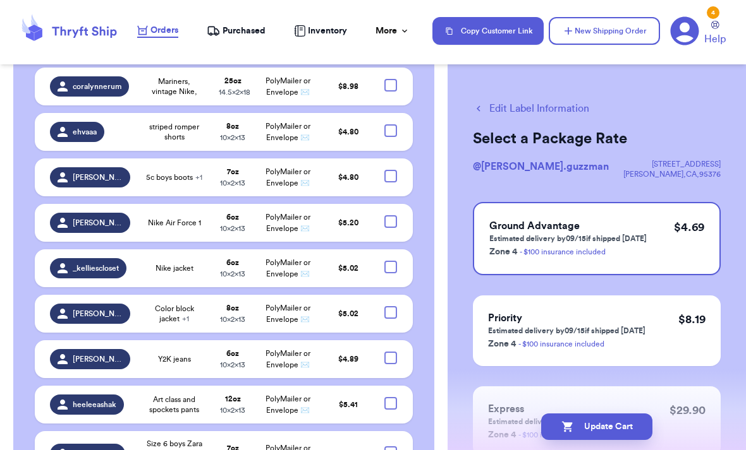
checkbox input "true"
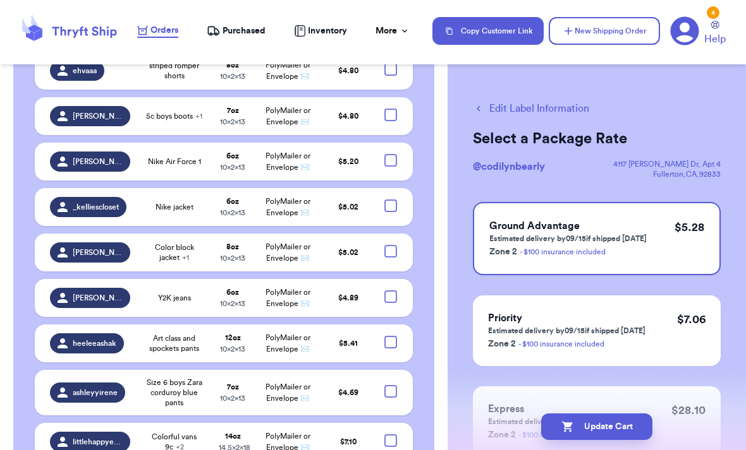
scroll to position [4164, 0]
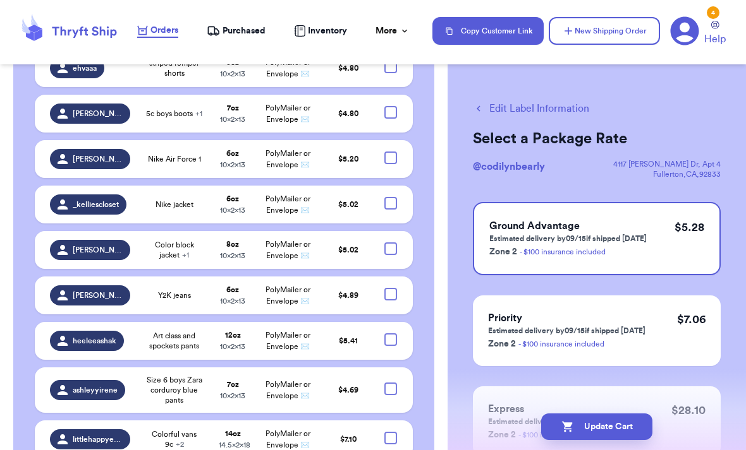
checkbox input "true"
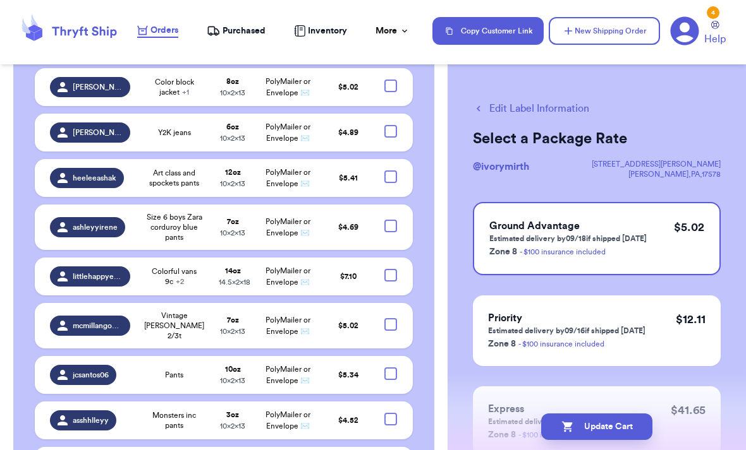
scroll to position [4326, 0]
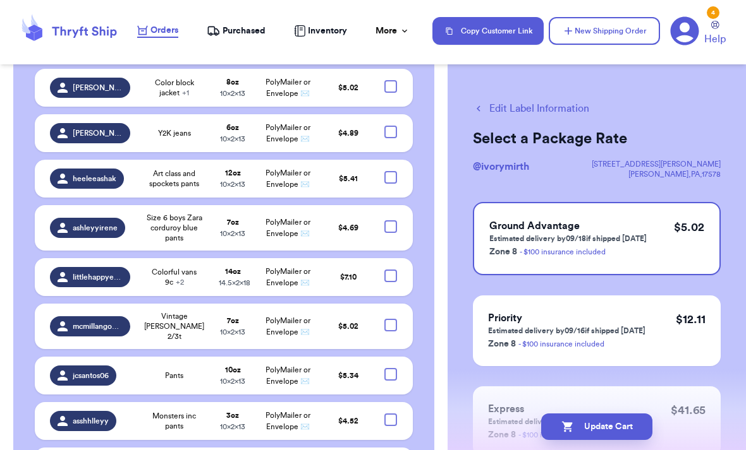
checkbox input "true"
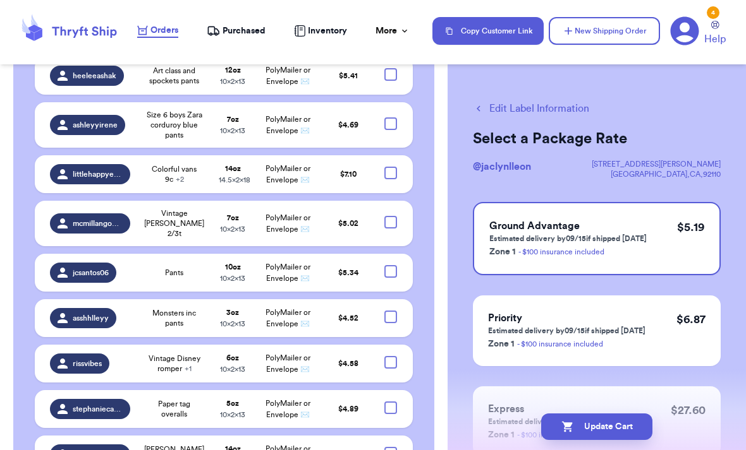
scroll to position [4434, 0]
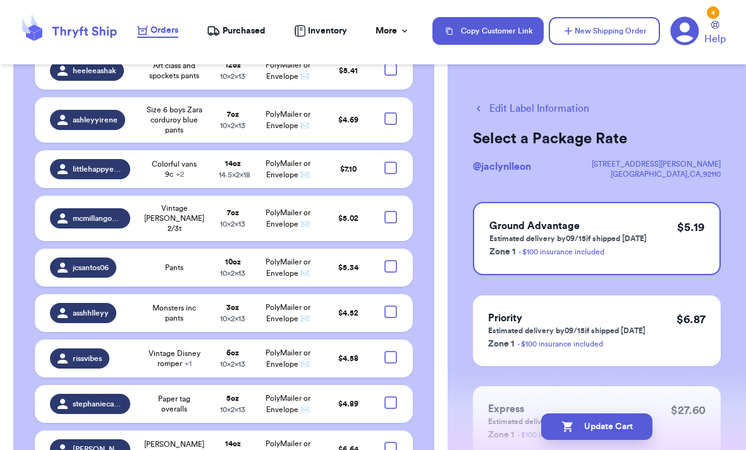
checkbox input "true"
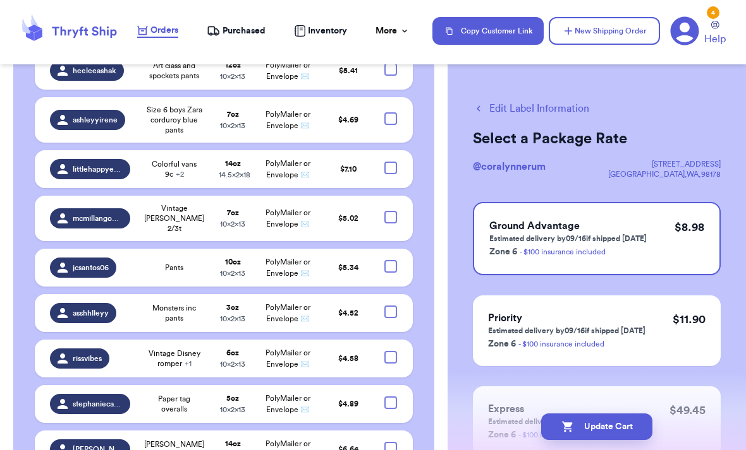
checkbox input "true"
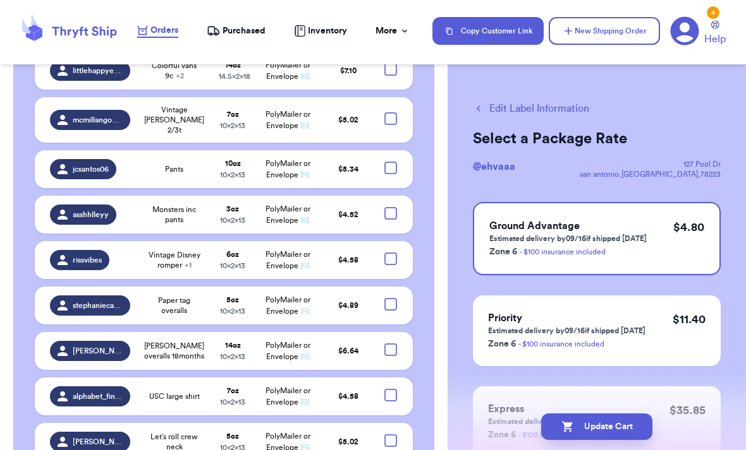
scroll to position [4534, 0]
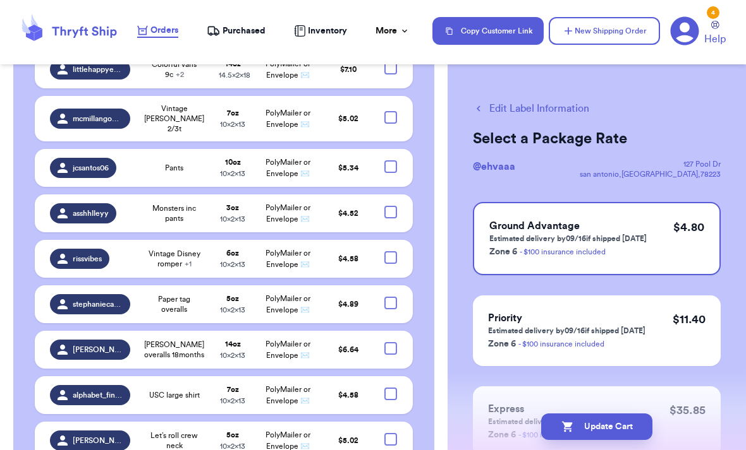
checkbox input "true"
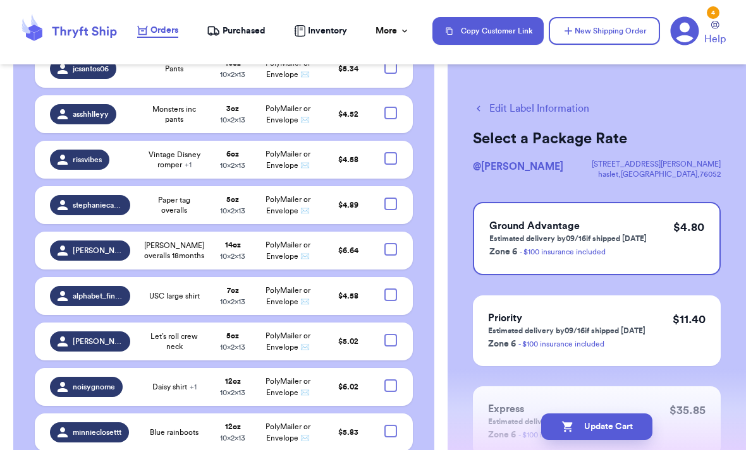
scroll to position [4634, 0]
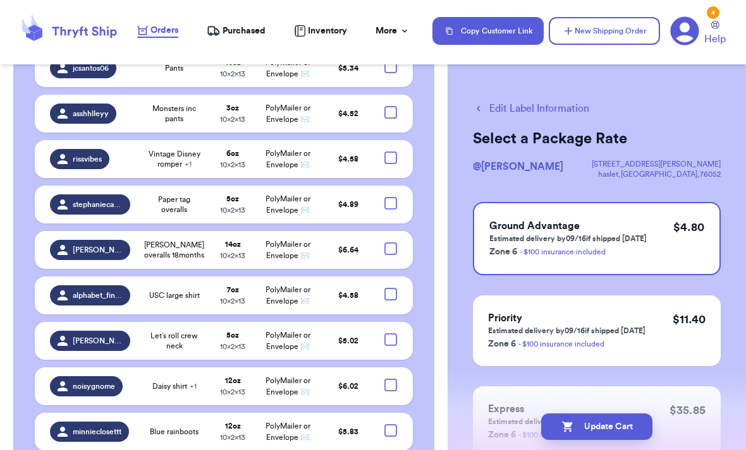
checkbox input "true"
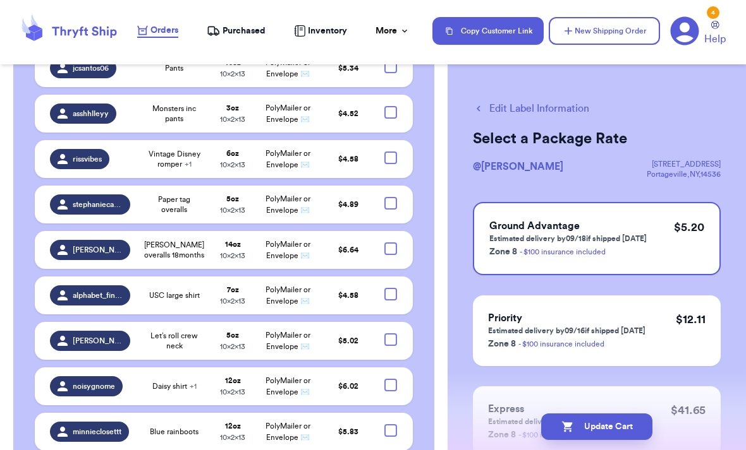
checkbox input "true"
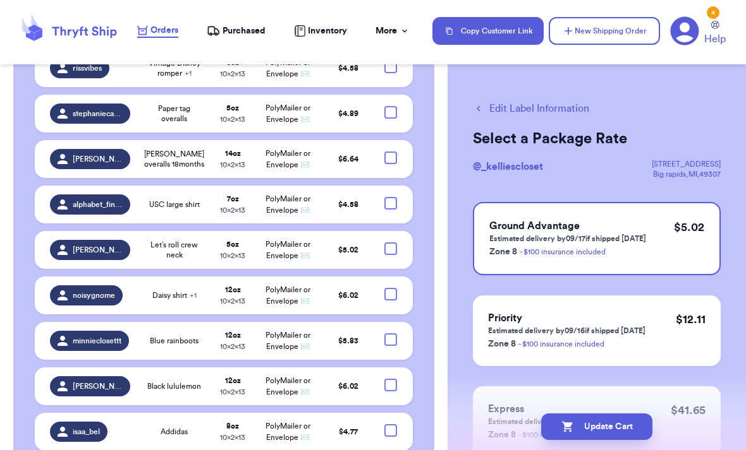
scroll to position [4726, 0]
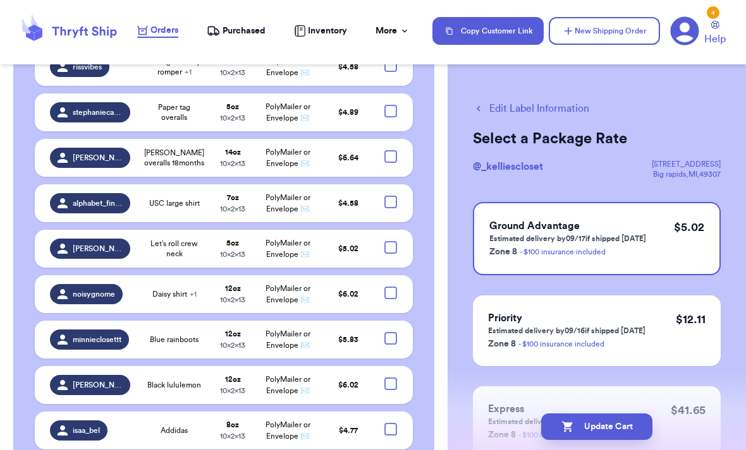
checkbox input "true"
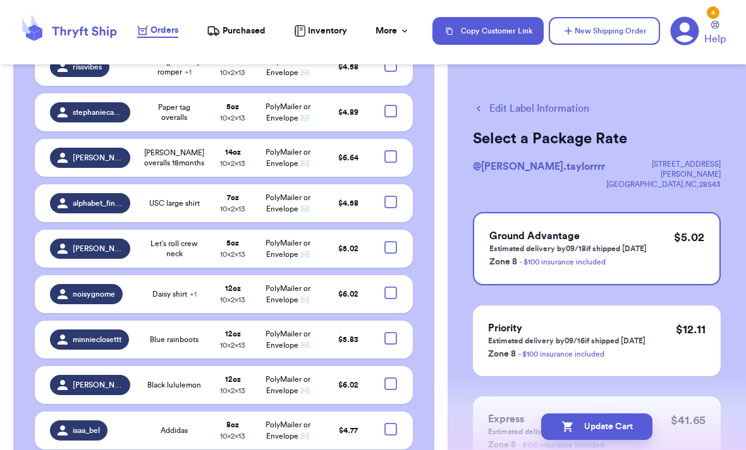
checkbox input "true"
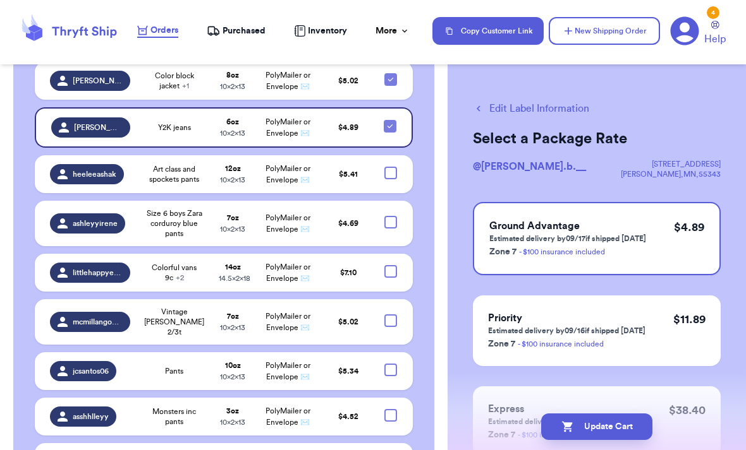
scroll to position [4290, 0]
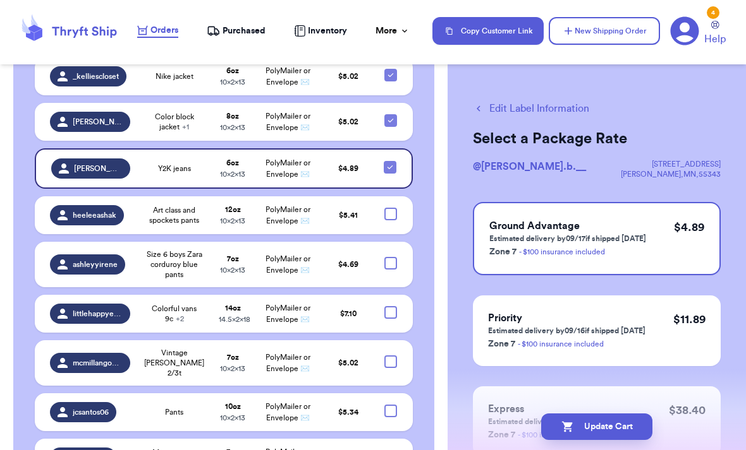
checkbox input "true"
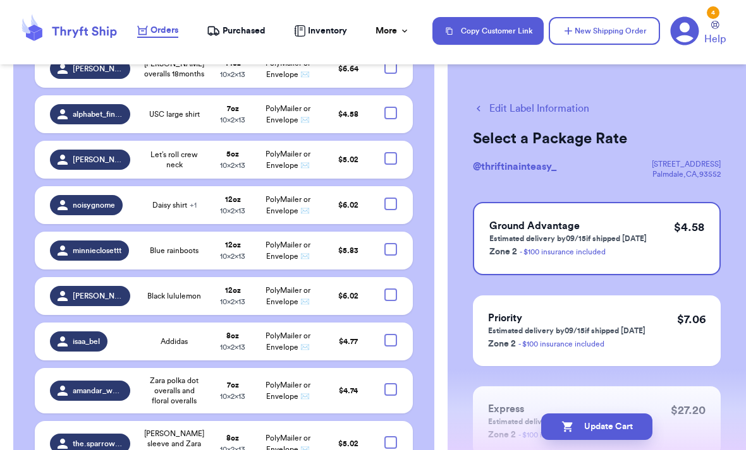
scroll to position [4818, 0]
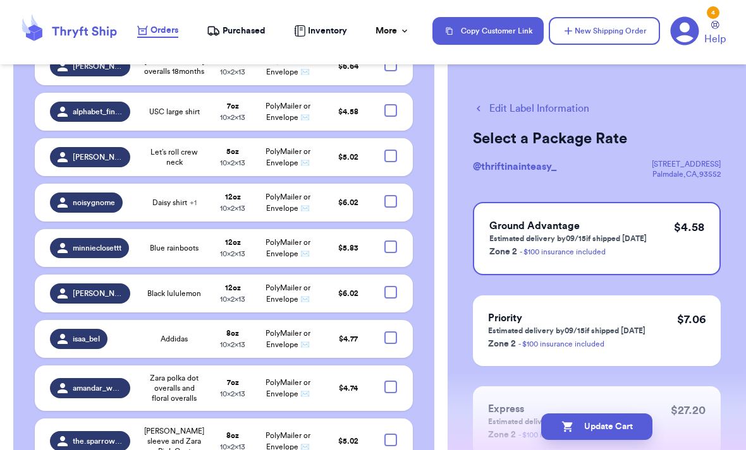
checkbox input "true"
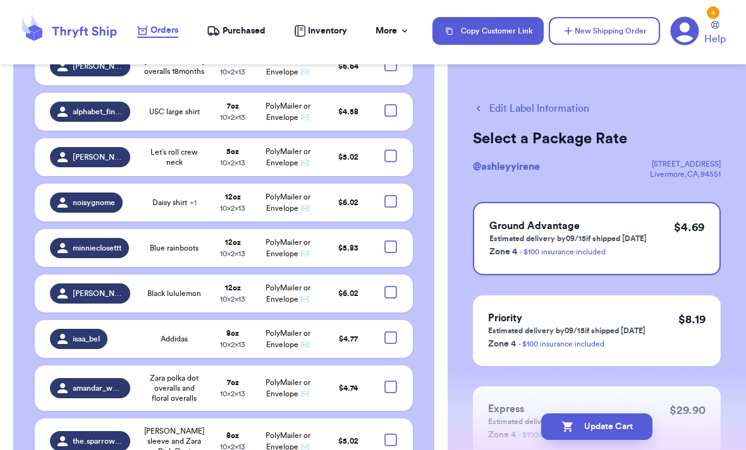
checkbox input "false"
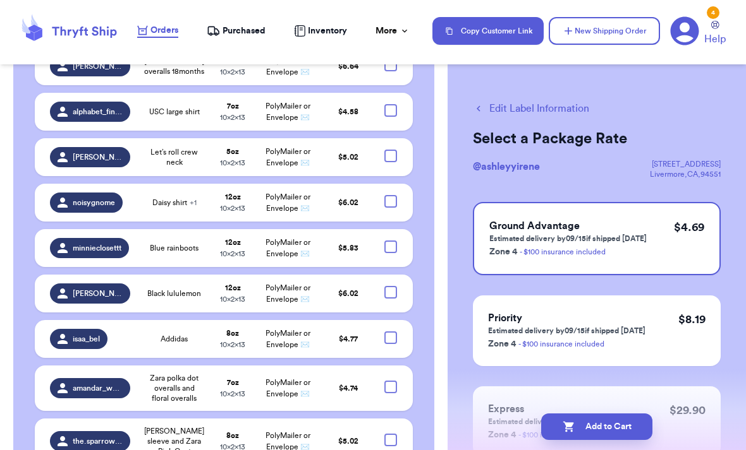
checkbox input "true"
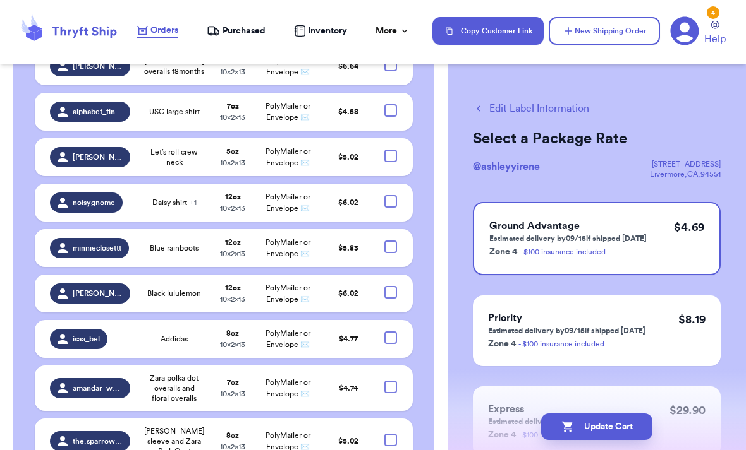
checkbox input "true"
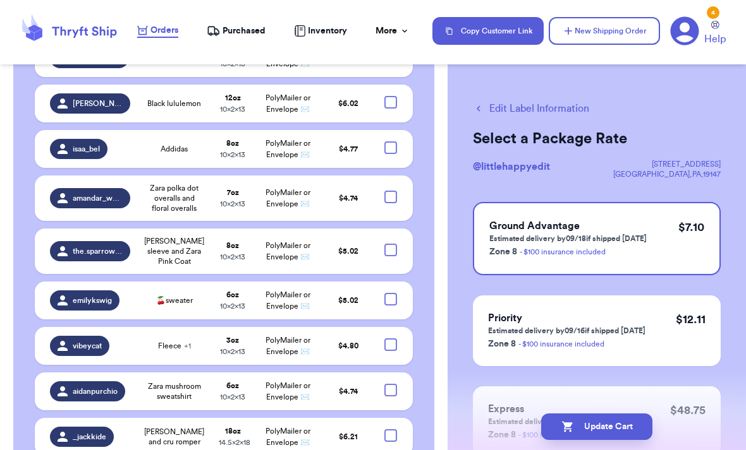
scroll to position [5008, 0]
checkbox input "true"
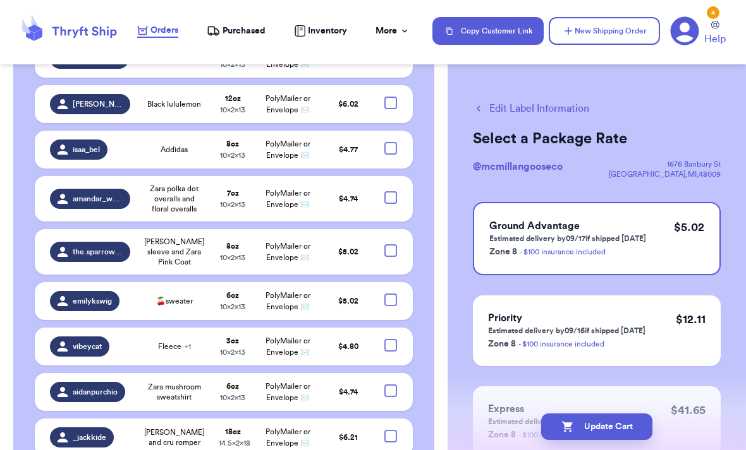
checkbox input "false"
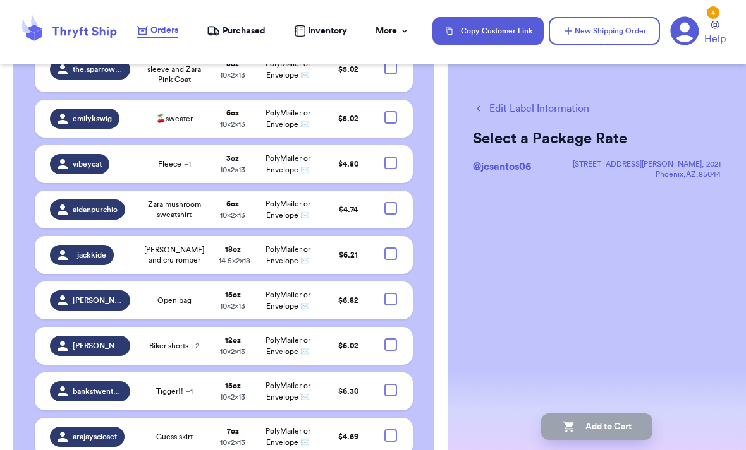
scroll to position [5189, 0]
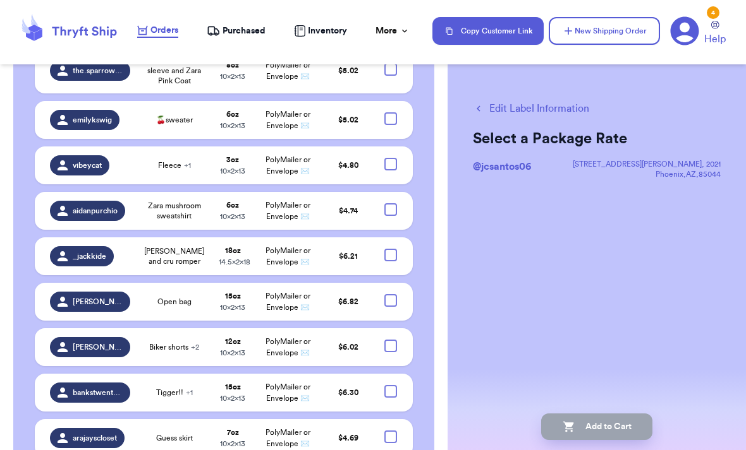
checkbox input "true"
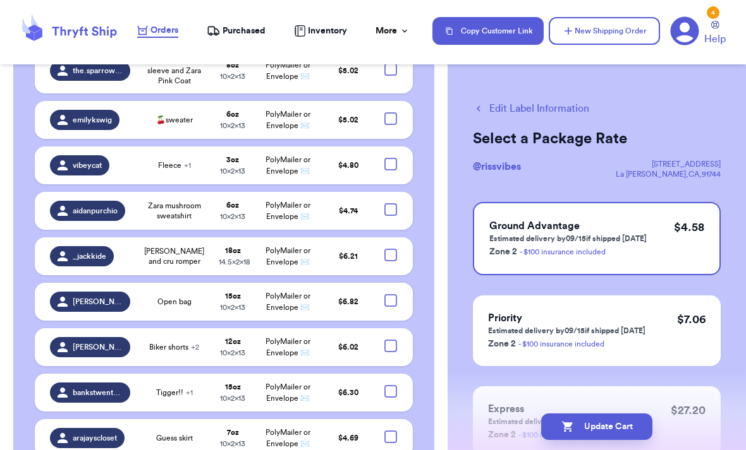
checkbox input "true"
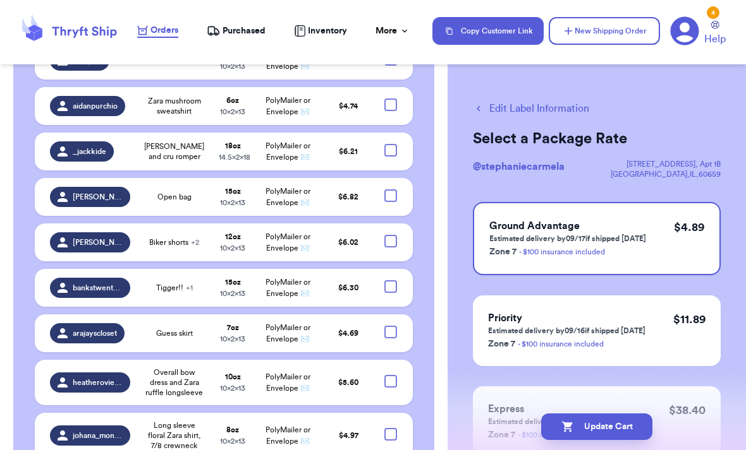
scroll to position [5299, 0]
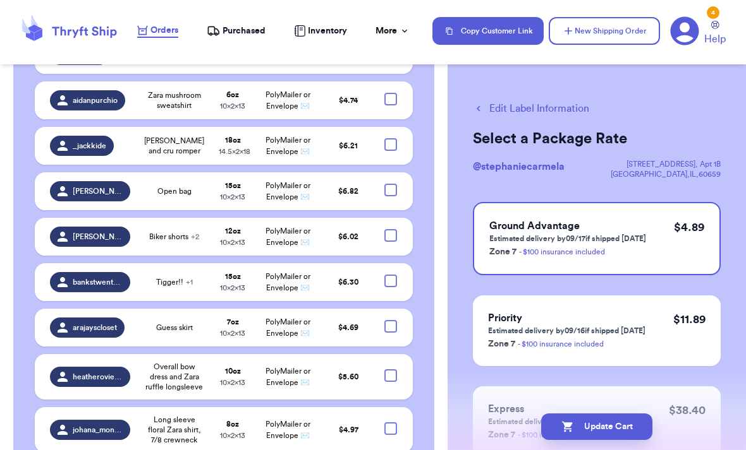
checkbox input "true"
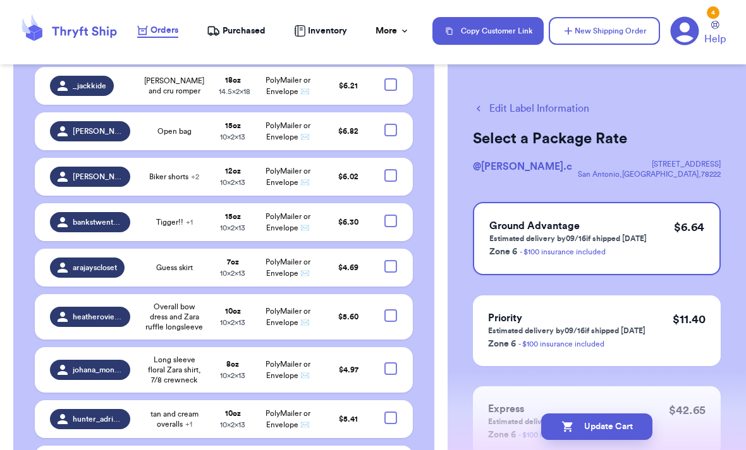
scroll to position [5361, 0]
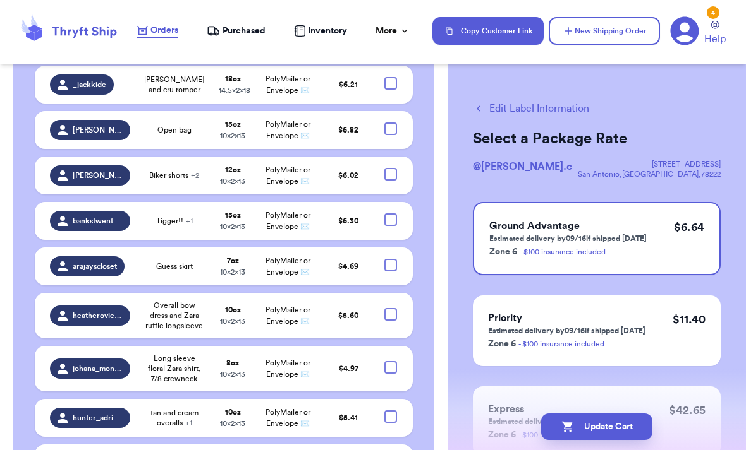
checkbox input "true"
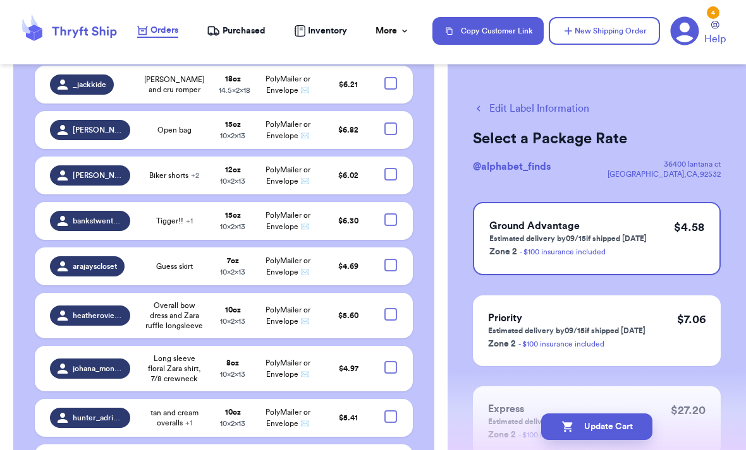
checkbox input "true"
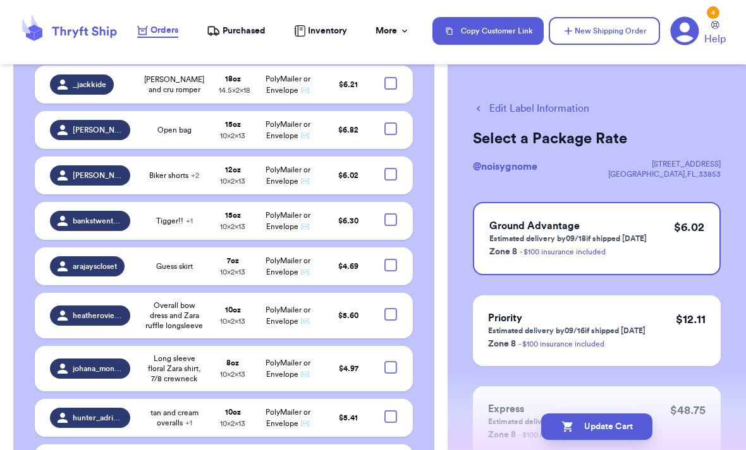
checkbox input "false"
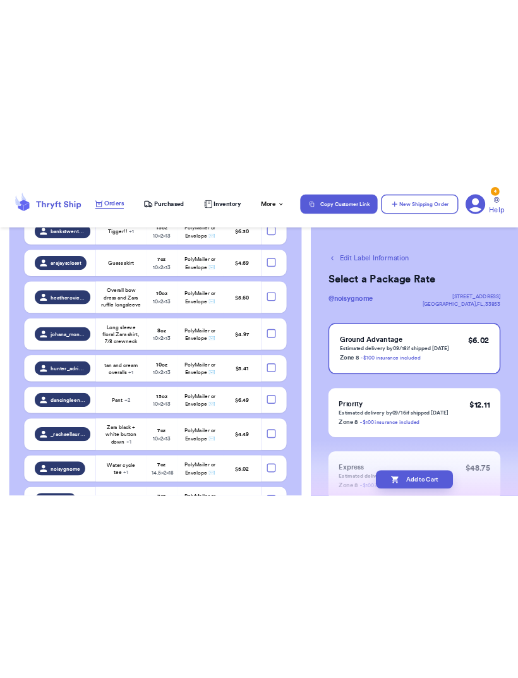
scroll to position [5526, 0]
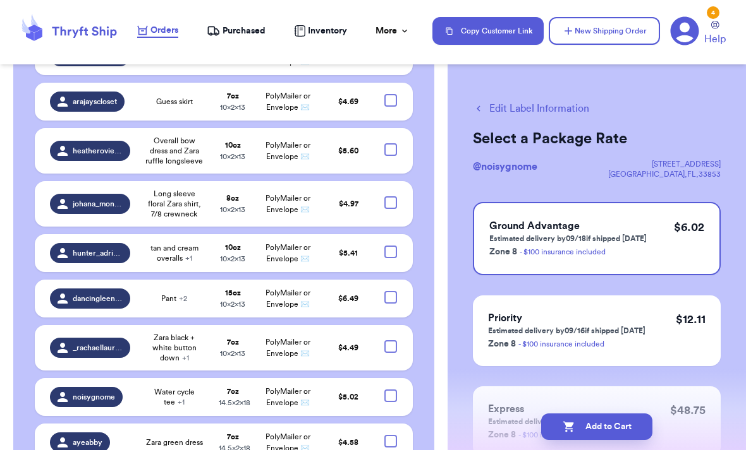
checkbox input "true"
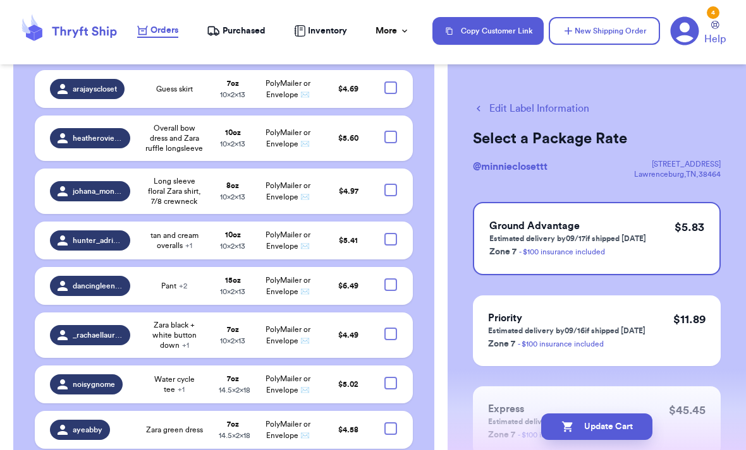
scroll to position [5536, 0]
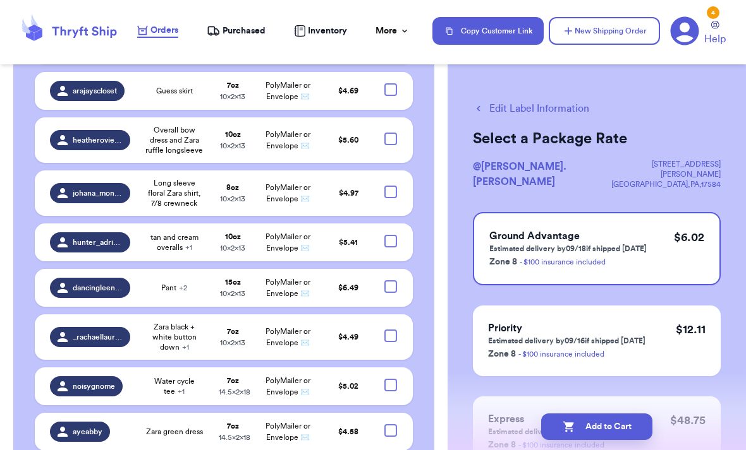
checkbox input "true"
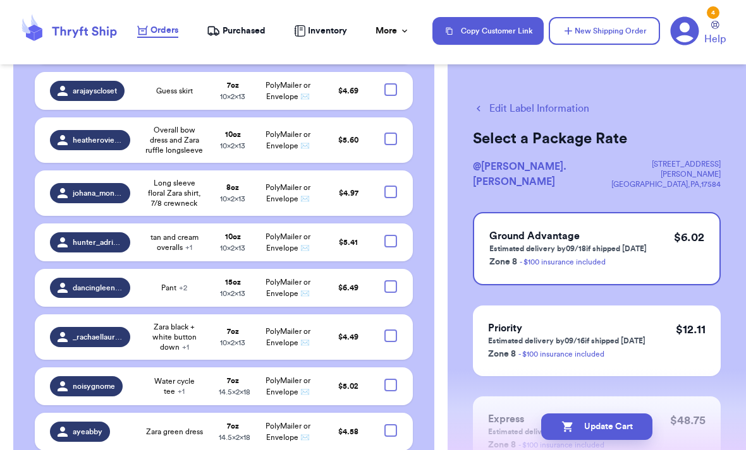
checkbox input "true"
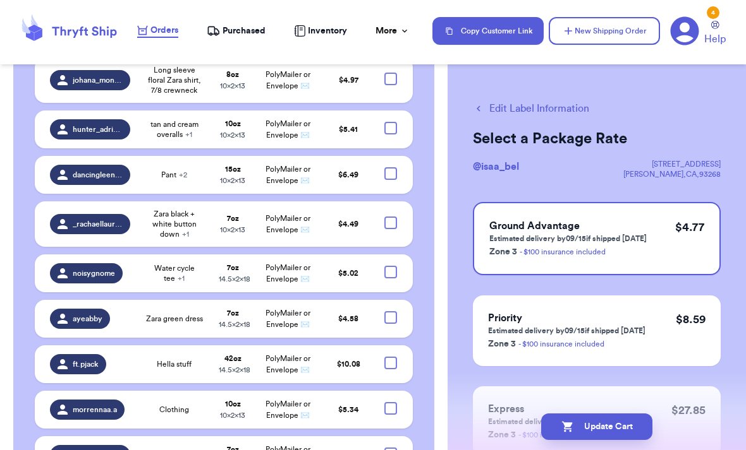
scroll to position [5650, 0]
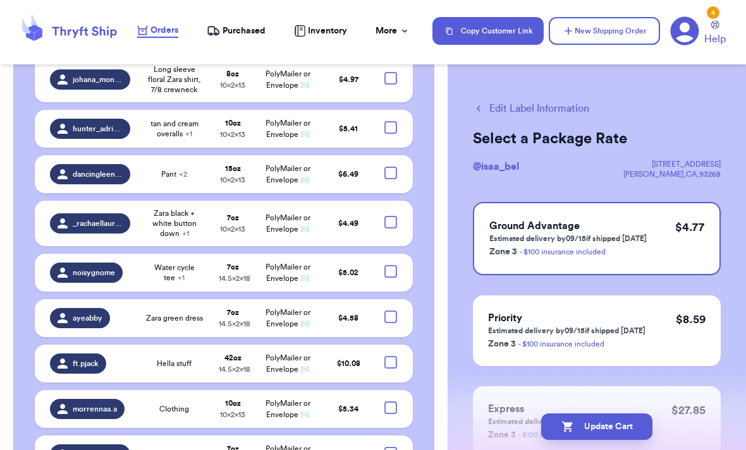
checkbox input "true"
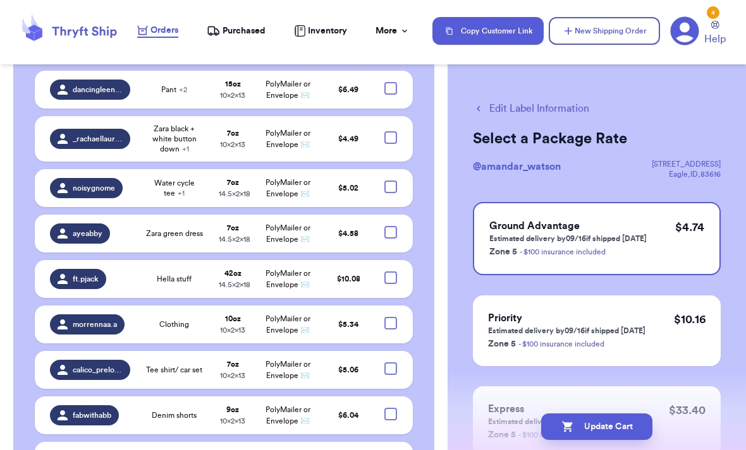
scroll to position [5741, 0]
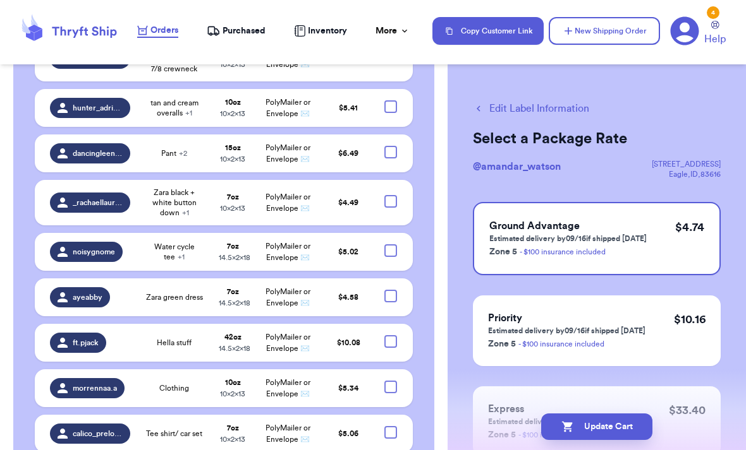
checkbox input "true"
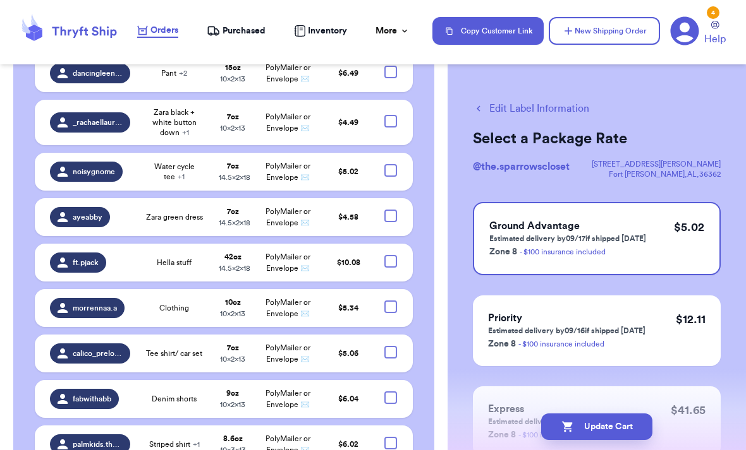
scroll to position [5832, 0]
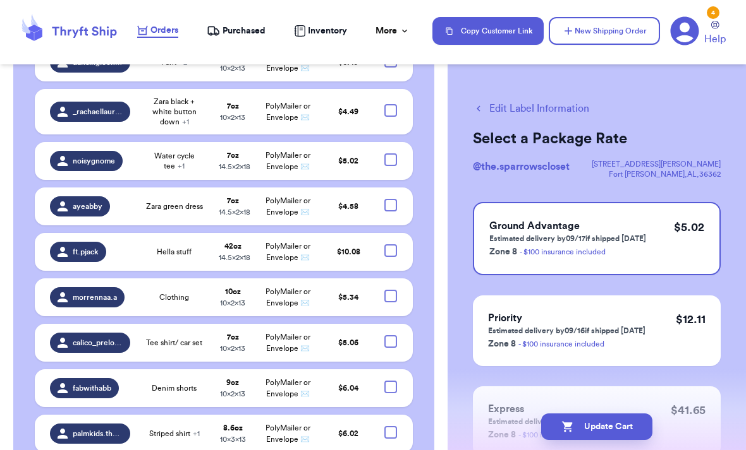
checkbox input "true"
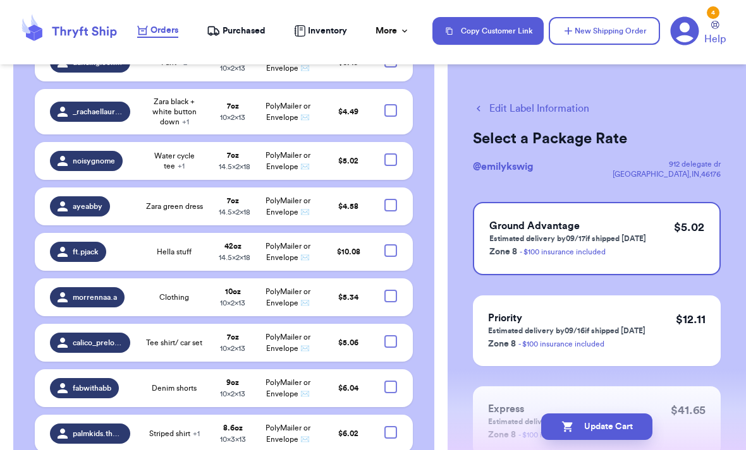
checkbox input "true"
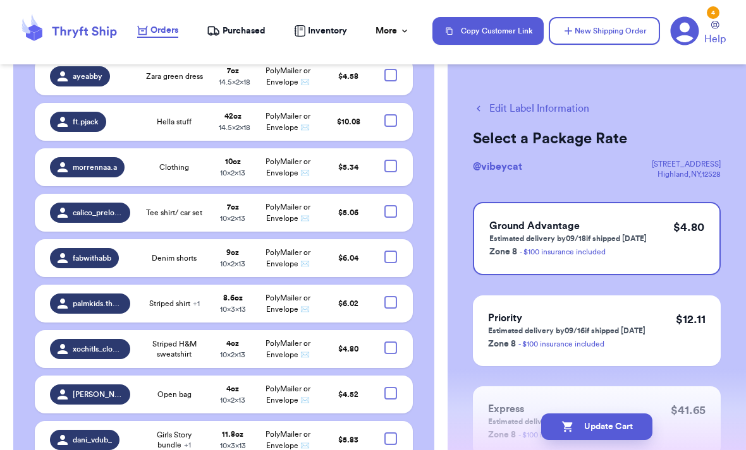
scroll to position [5965, 0]
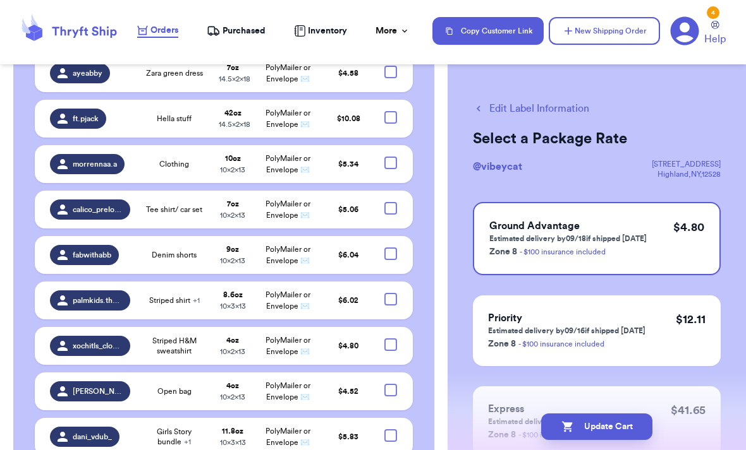
checkbox input "true"
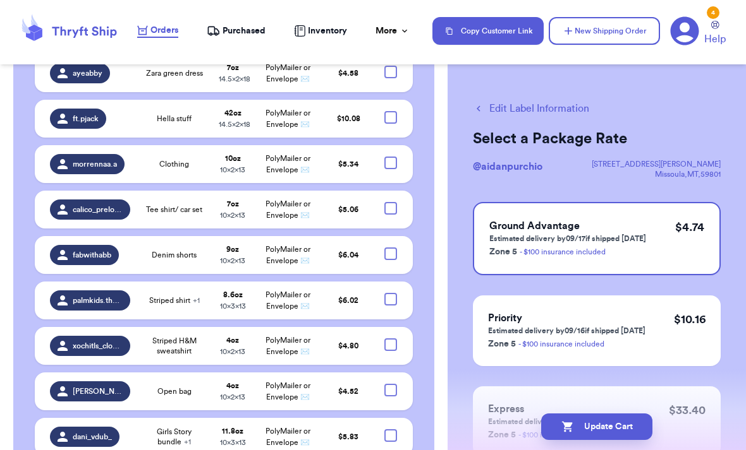
checkbox input "true"
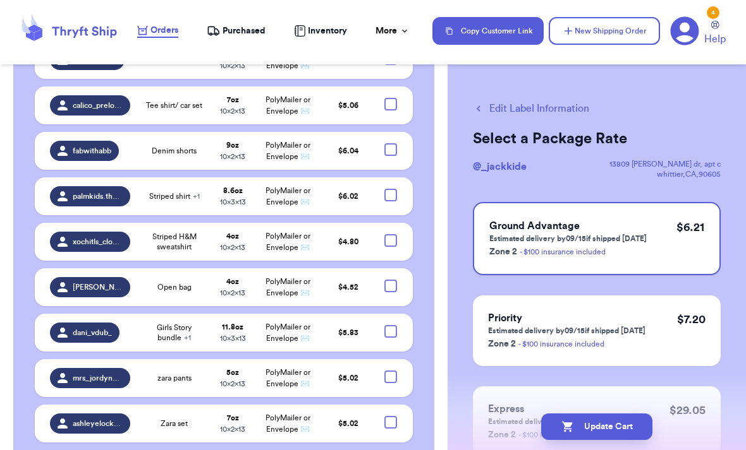
scroll to position [6069, 0]
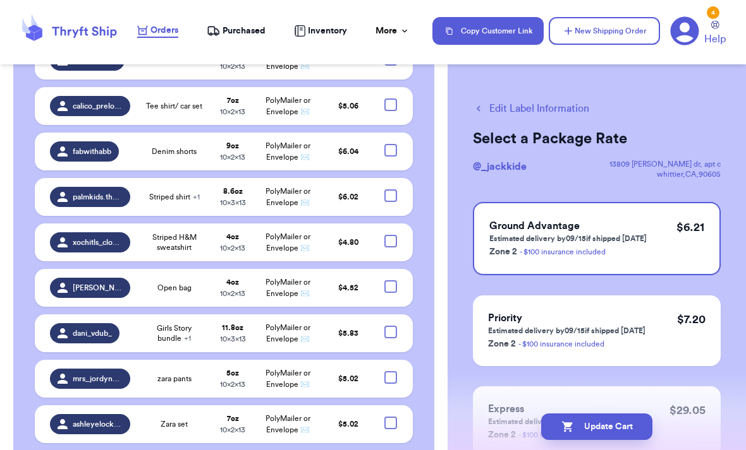
checkbox input "true"
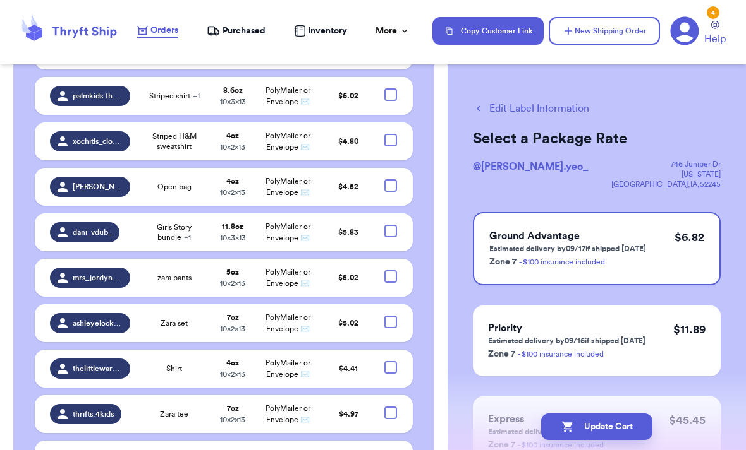
scroll to position [6169, 0]
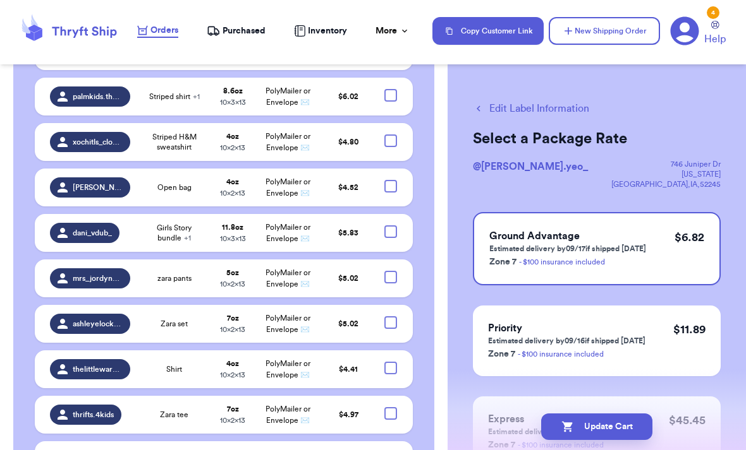
checkbox input "true"
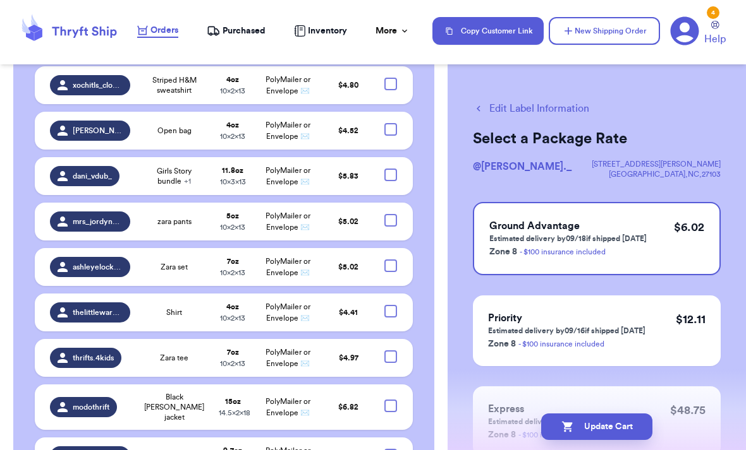
scroll to position [6227, 0]
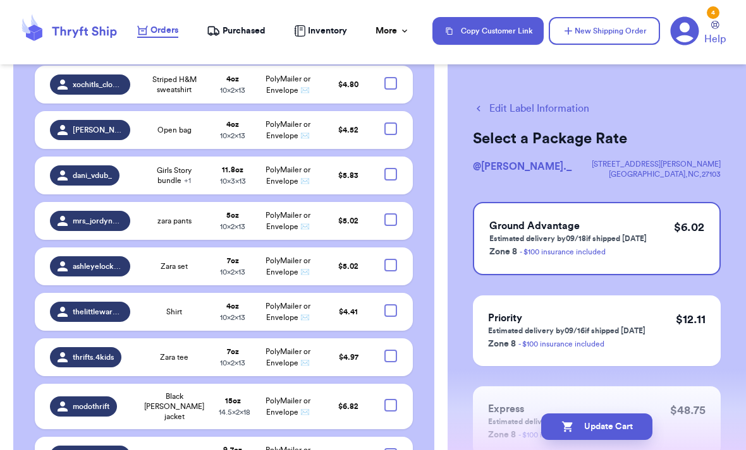
checkbox input "true"
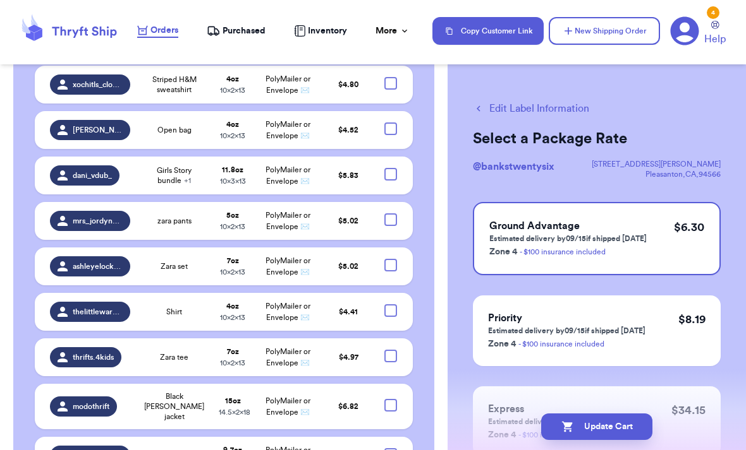
checkbox input "true"
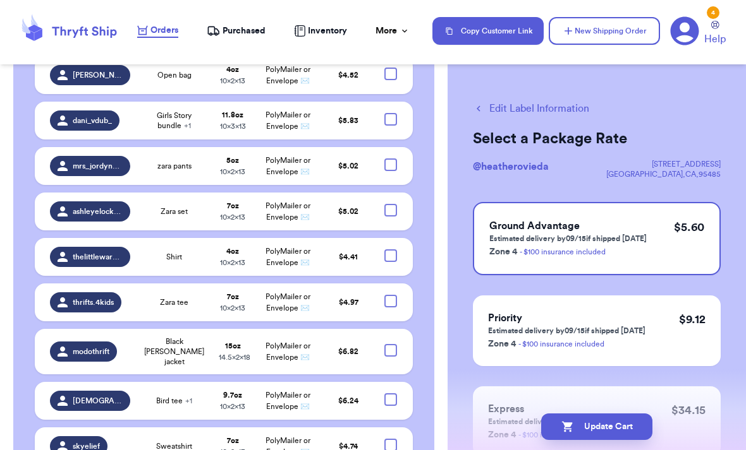
scroll to position [6286, 0]
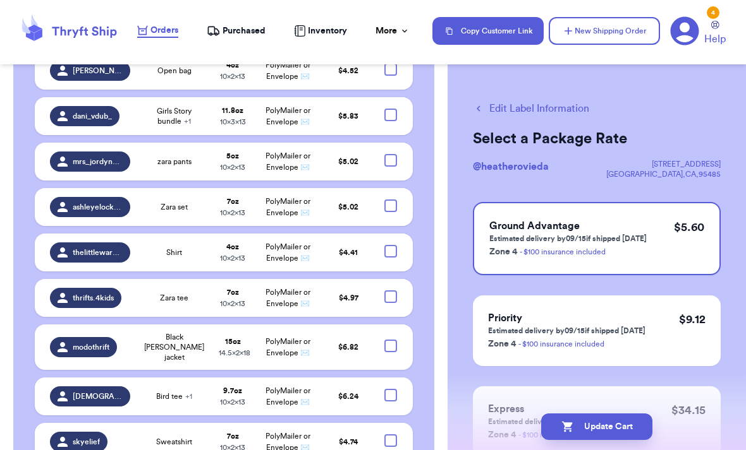
checkbox input "true"
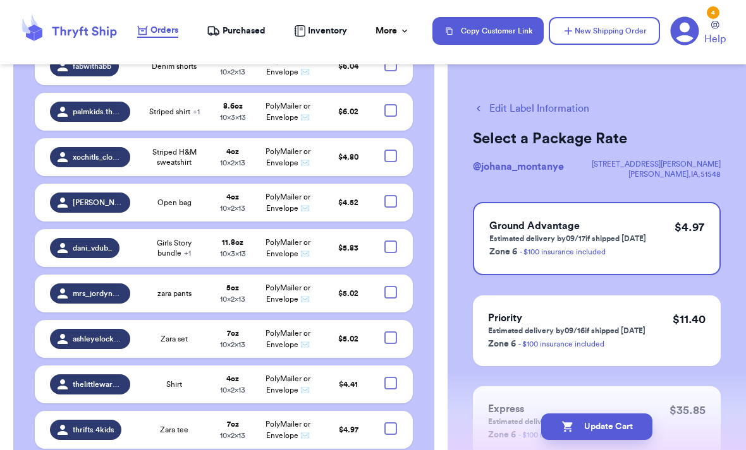
scroll to position [6153, 0]
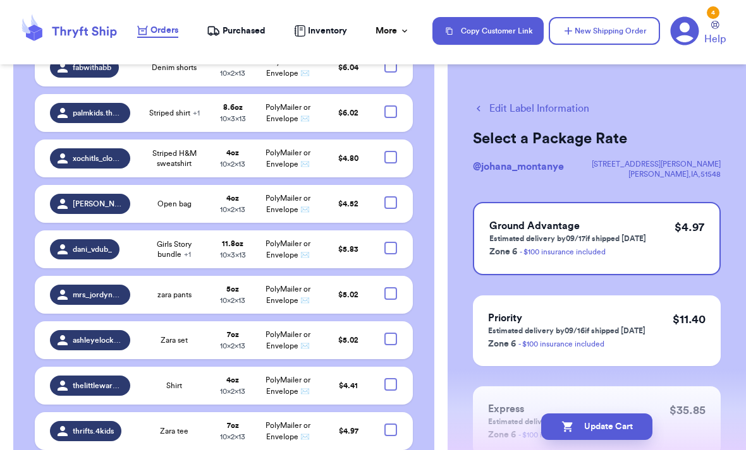
checkbox input "false"
click at [503, 106] on button "Edit Label Information" at bounding box center [531, 108] width 116 height 15
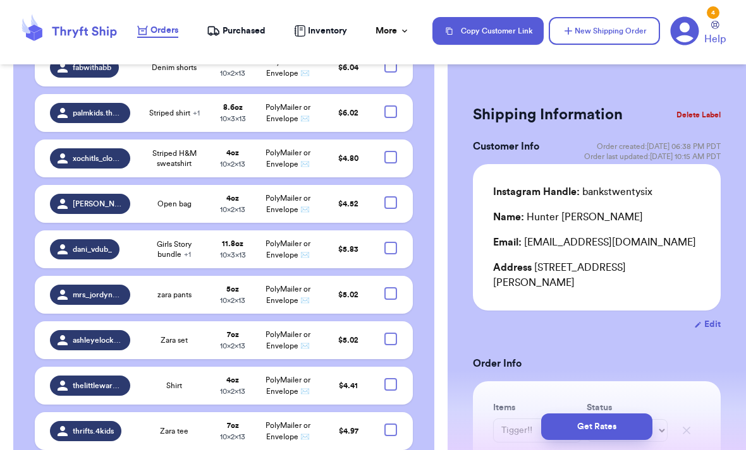
click at [517, 111] on button "Delete Label" at bounding box center [698, 115] width 54 height 28
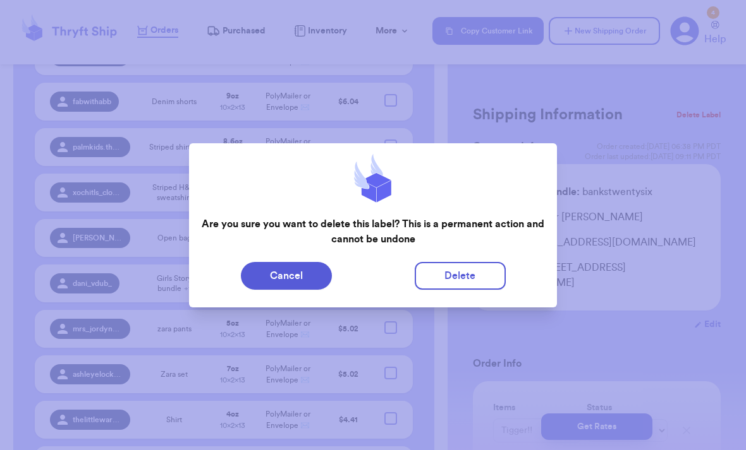
click at [451, 273] on button "Delete" at bounding box center [459, 276] width 91 height 28
type input "Grey sweater & sweet sweater"
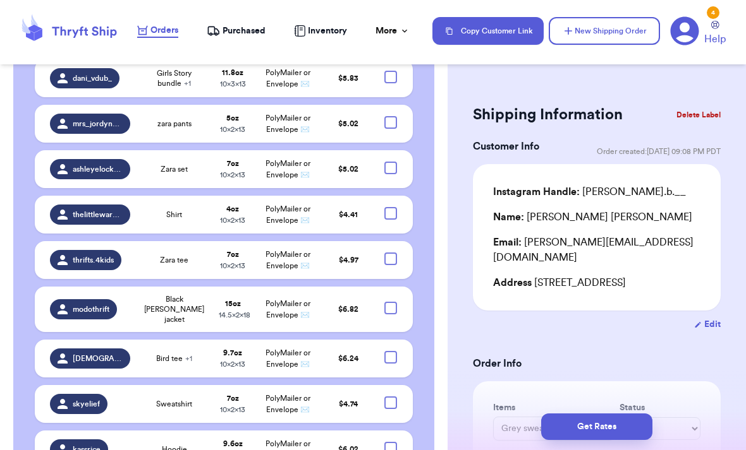
scroll to position [6283, 0]
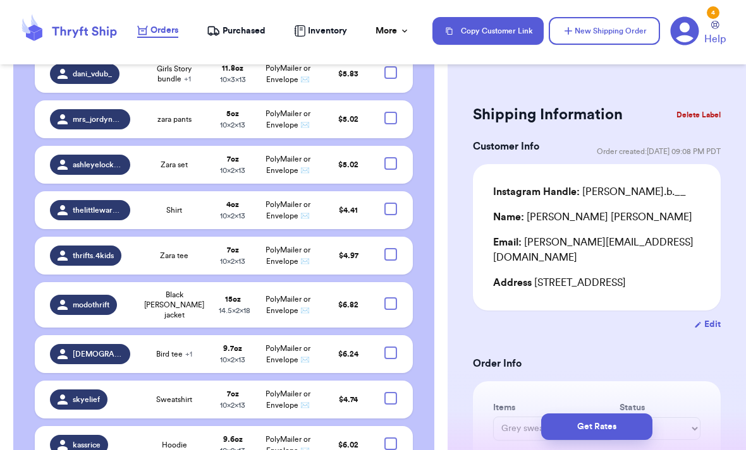
checkbox input "true"
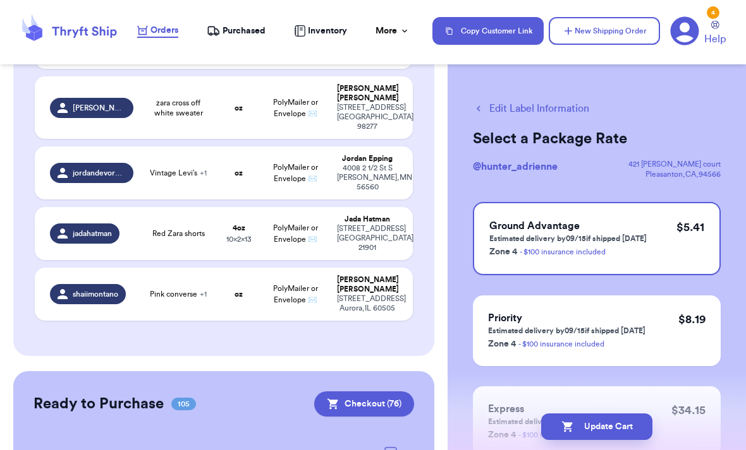
scroll to position [1482, 0]
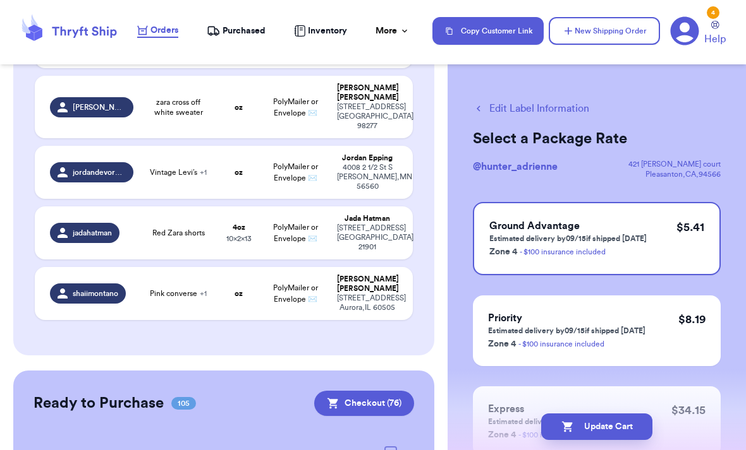
click at [353, 391] on button "Checkout ( 76 )" at bounding box center [364, 403] width 100 height 25
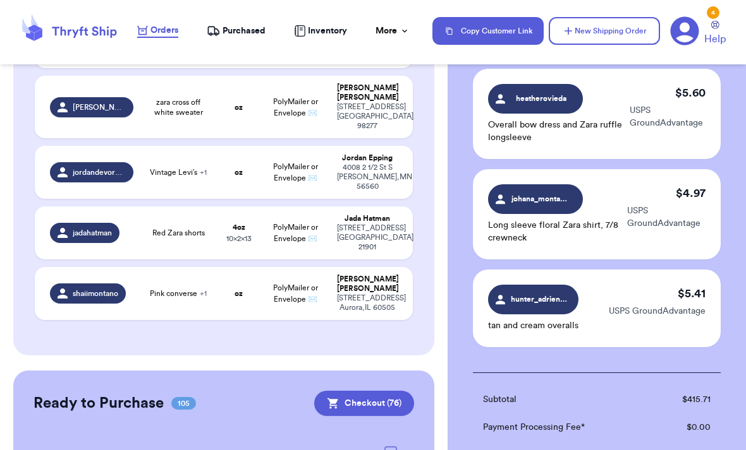
scroll to position [6799, 0]
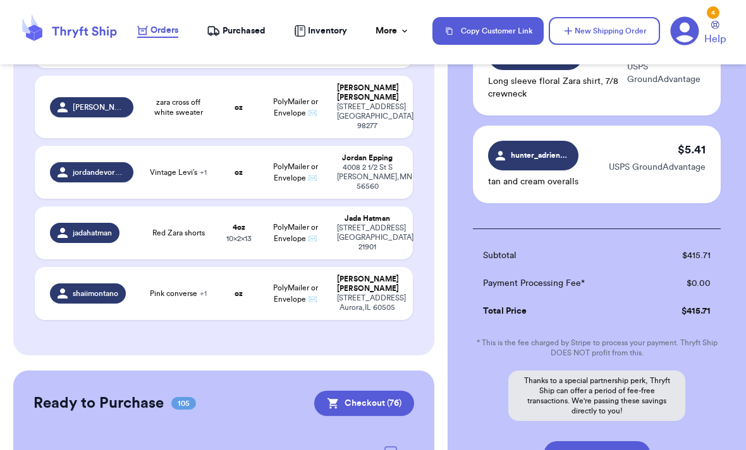
click at [517, 442] on button "Purchase for $415.71" at bounding box center [596, 455] width 107 height 27
checkbox input "false"
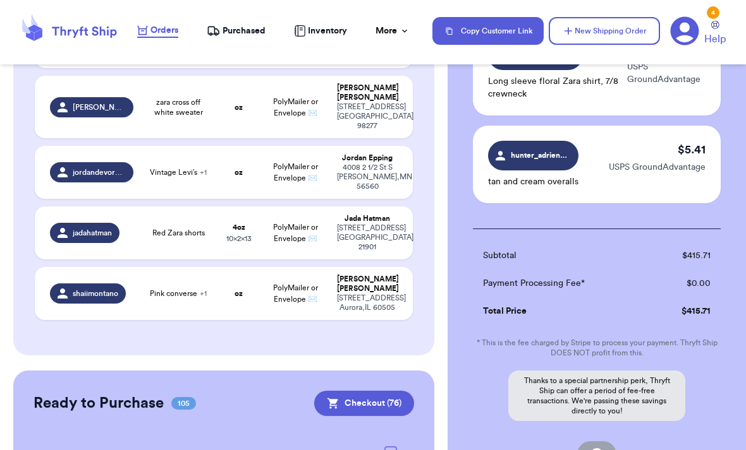
checkbox input "false"
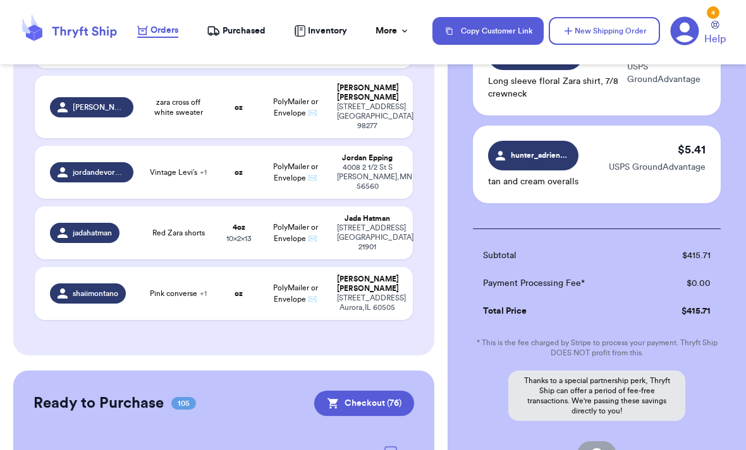
checkbox input "false"
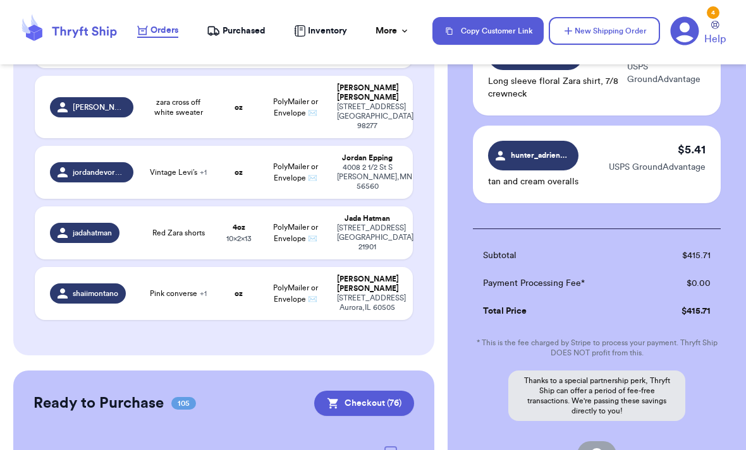
checkbox input "false"
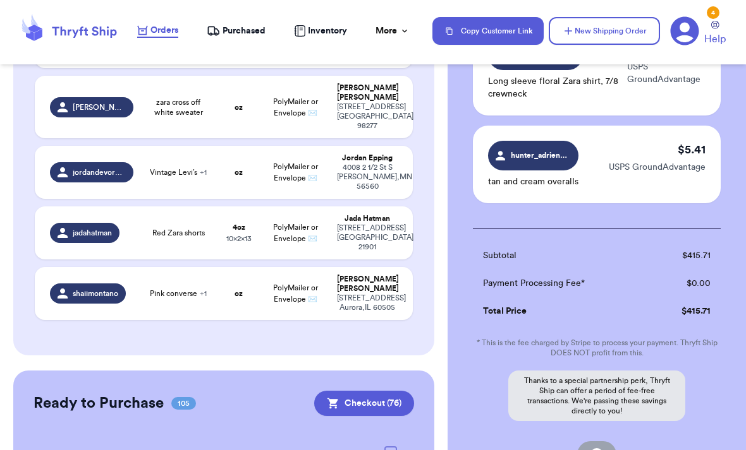
checkbox input "false"
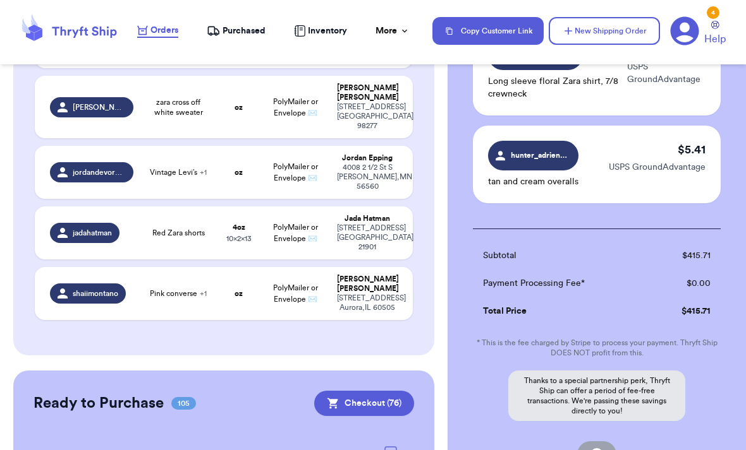
checkbox input "false"
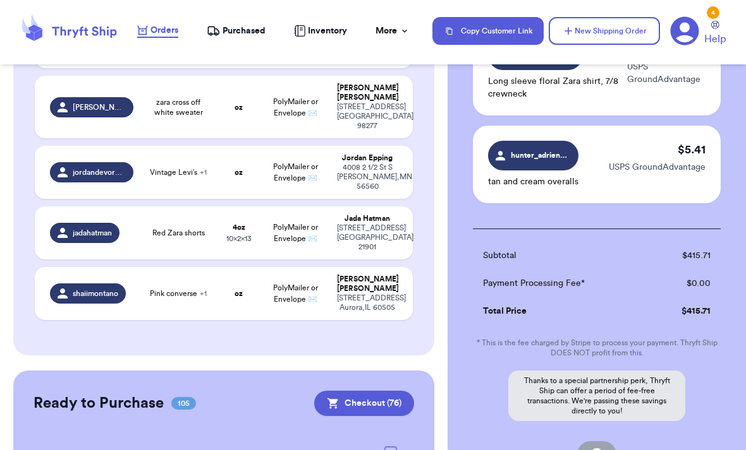
checkbox input "false"
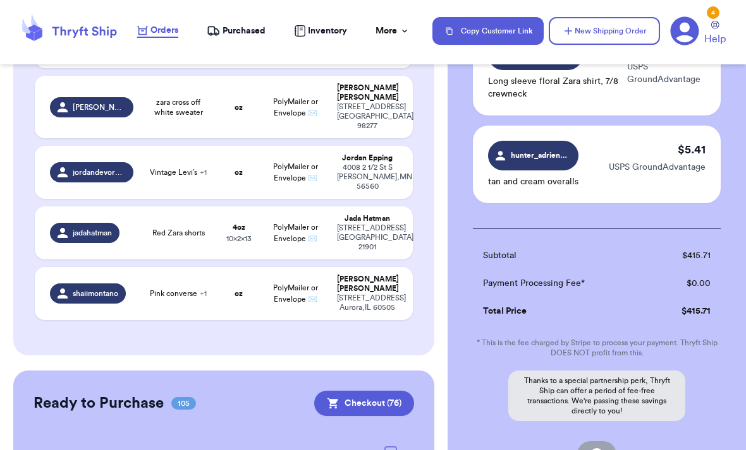
checkbox input "false"
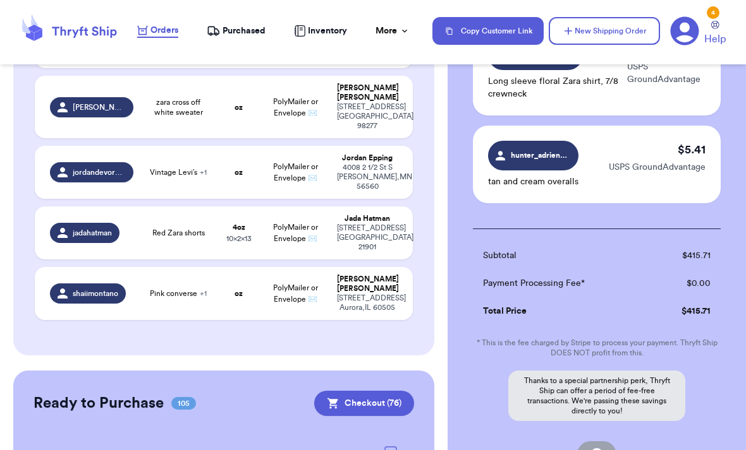
checkbox input "false"
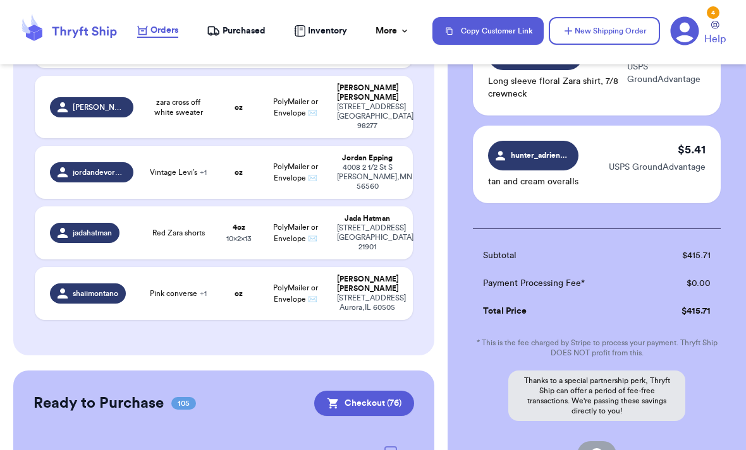
checkbox input "false"
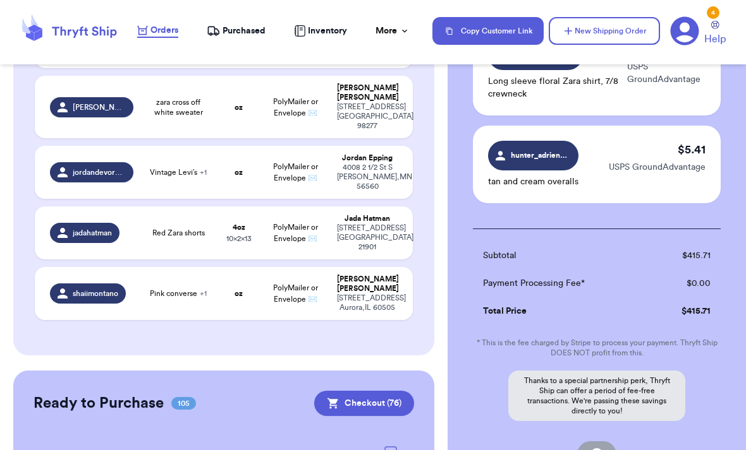
checkbox input "false"
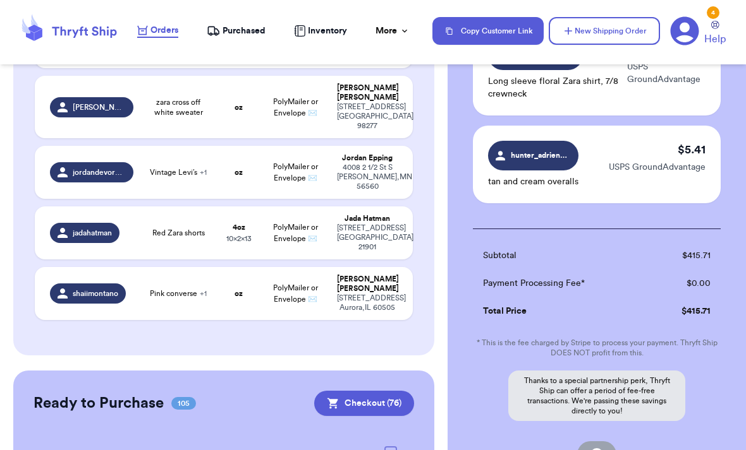
checkbox input "false"
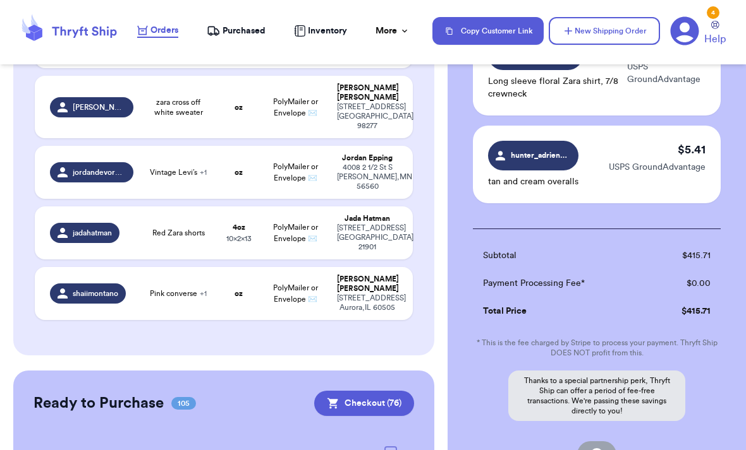
checkbox input "false"
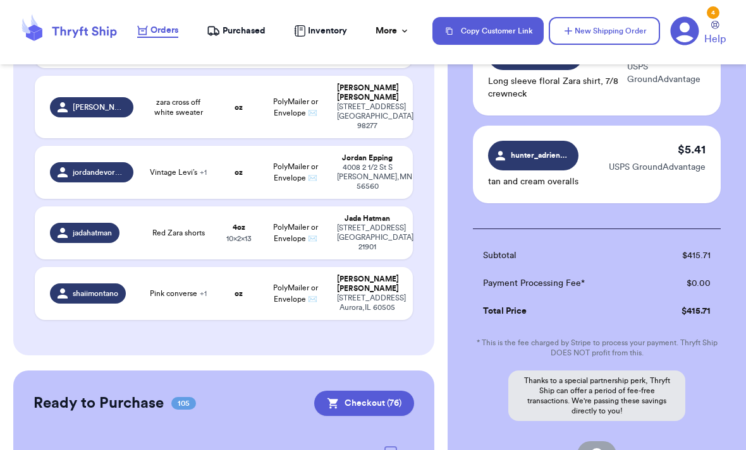
checkbox input "false"
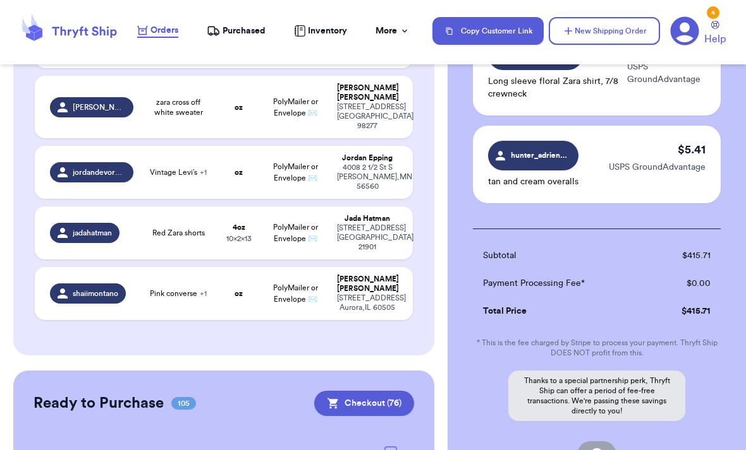
checkbox input "false"
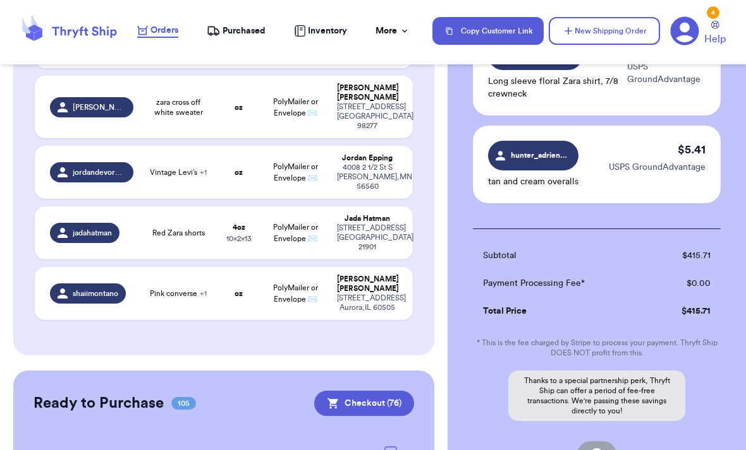
checkbox input "false"
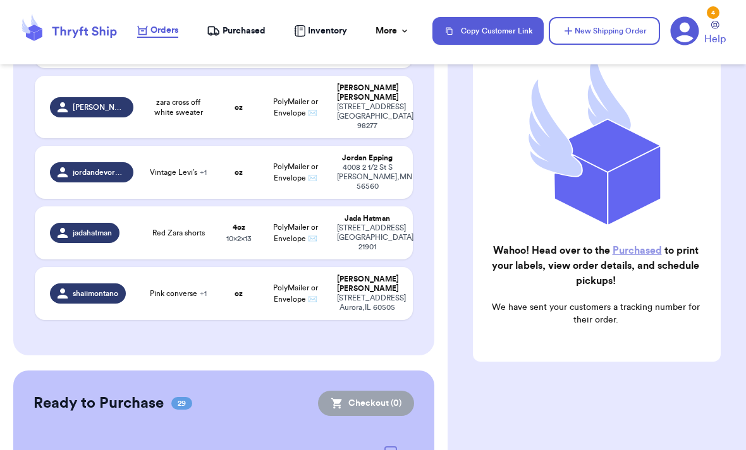
click at [517, 41] on icon at bounding box center [684, 31] width 28 height 28
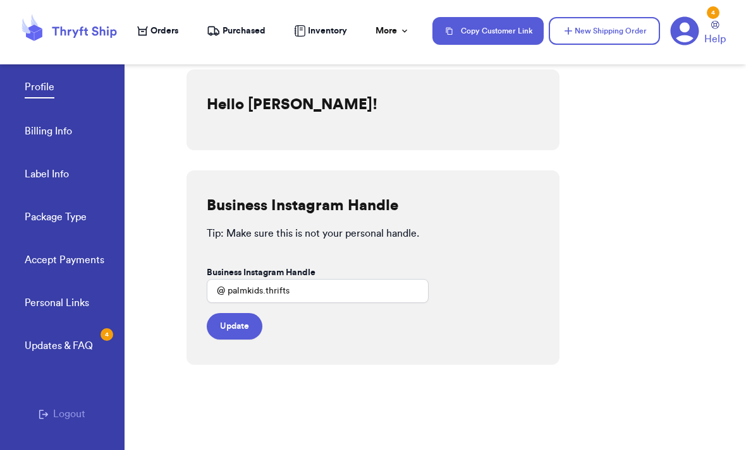
click at [40, 176] on link "Label Info" at bounding box center [47, 176] width 44 height 18
select select "CA"
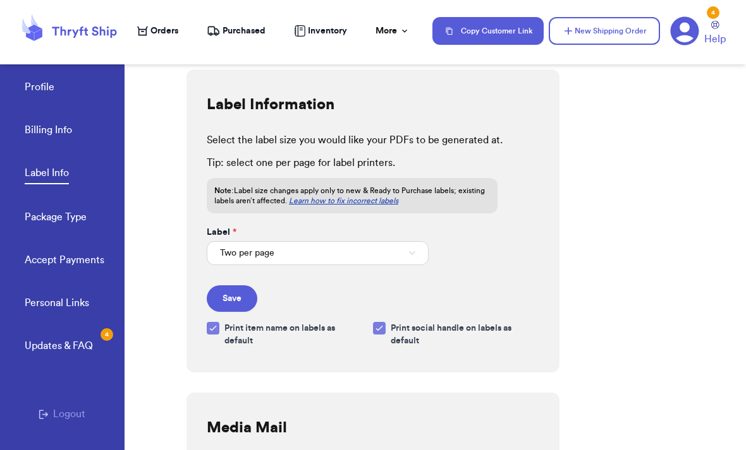
click at [248, 260] on button "Two per page" at bounding box center [318, 253] width 222 height 24
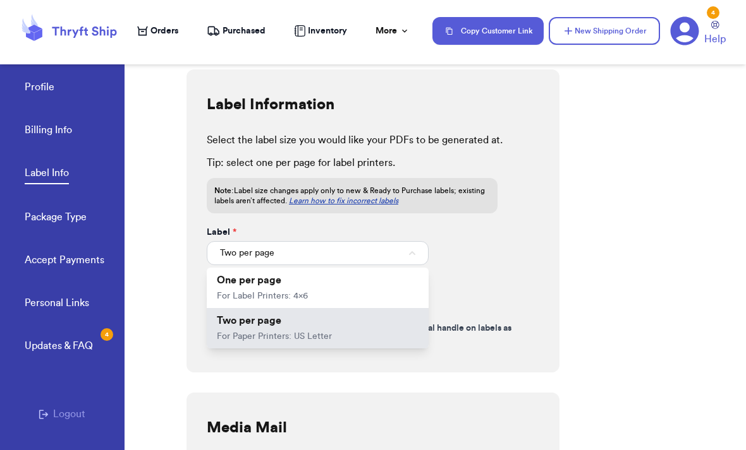
click at [241, 286] on span "One per page" at bounding box center [249, 280] width 64 height 10
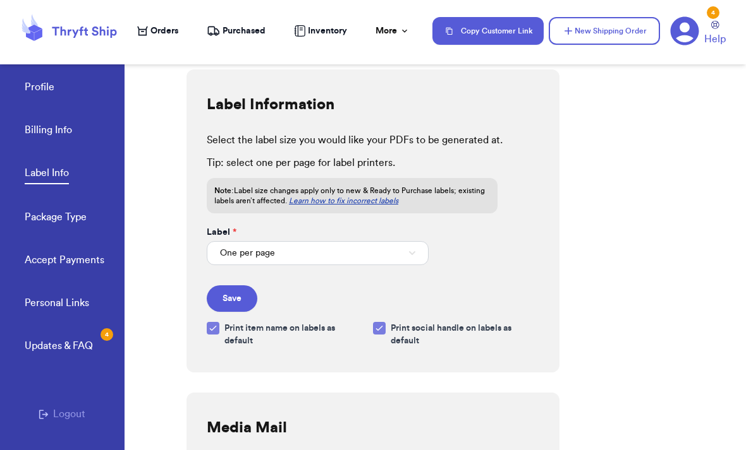
click at [238, 299] on button "Save" at bounding box center [232, 299] width 51 height 27
click at [239, 35] on span "Purchased" at bounding box center [243, 31] width 43 height 13
